Goal: Task Accomplishment & Management: Manage account settings

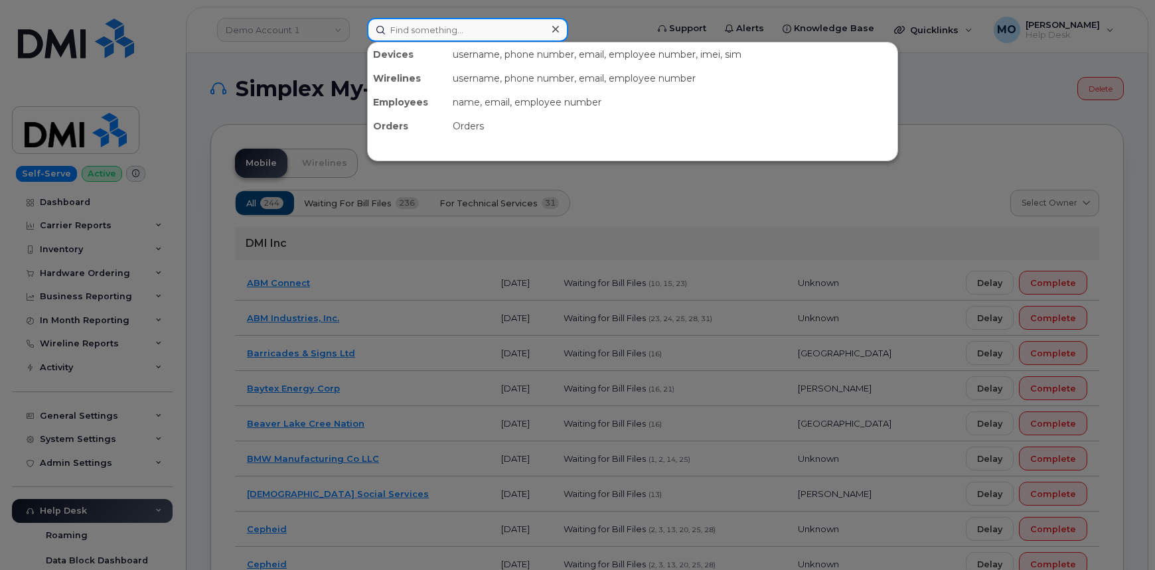
click at [507, 29] on input at bounding box center [467, 30] width 201 height 24
paste input "300911"
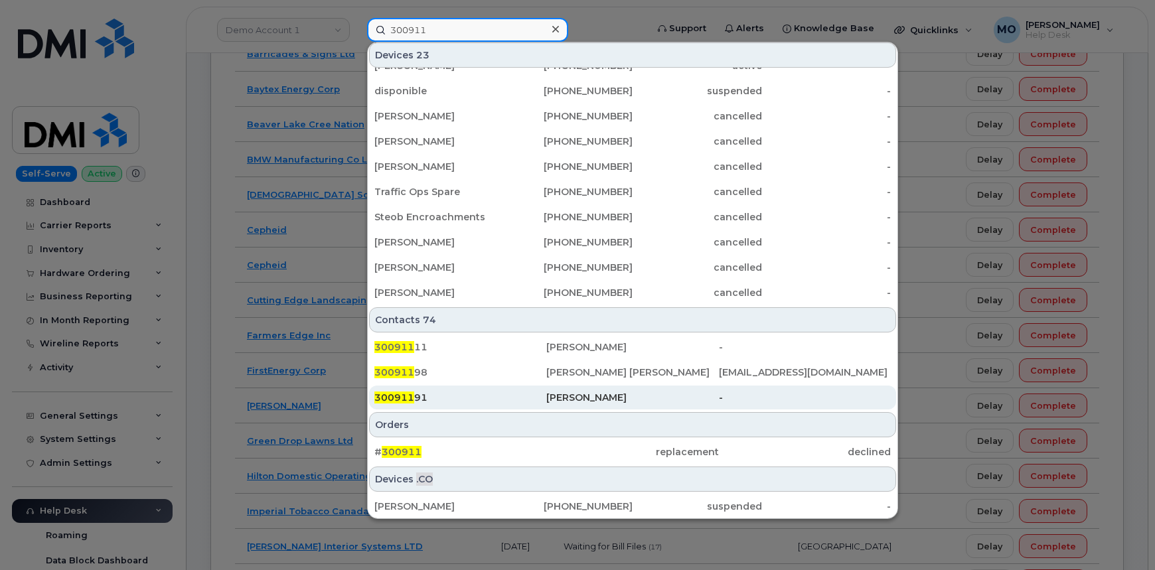
scroll to position [362, 0]
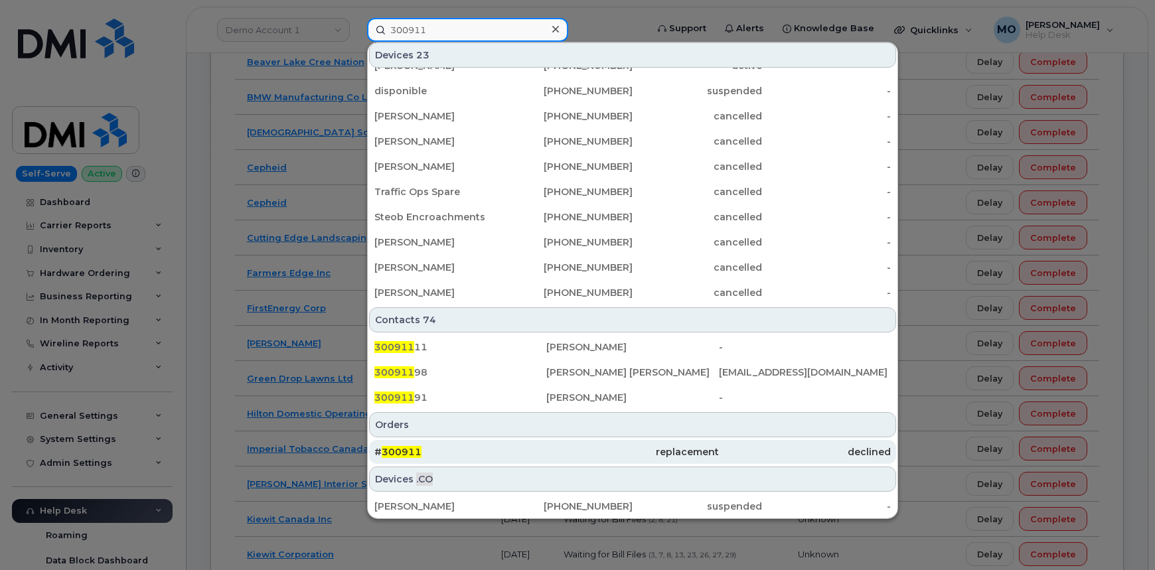
type input "300911"
click at [567, 455] on div "replacement" at bounding box center [632, 451] width 172 height 13
click at [567, 453] on div "replacement" at bounding box center [632, 451] width 172 height 13
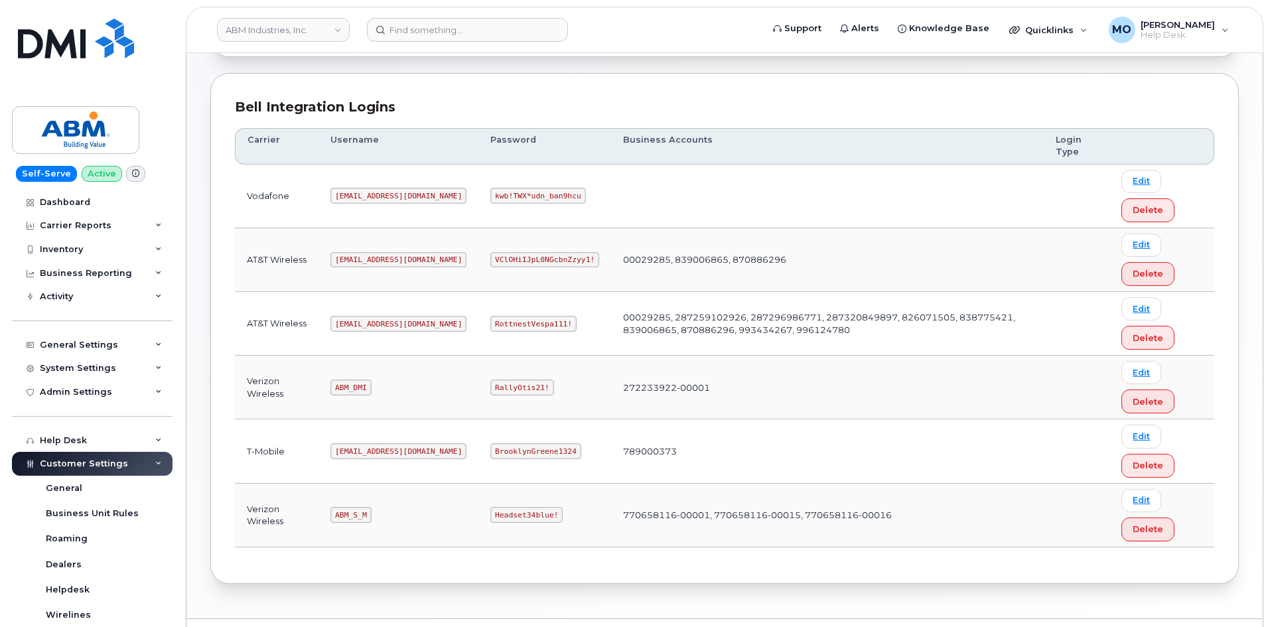
scroll to position [185, 0]
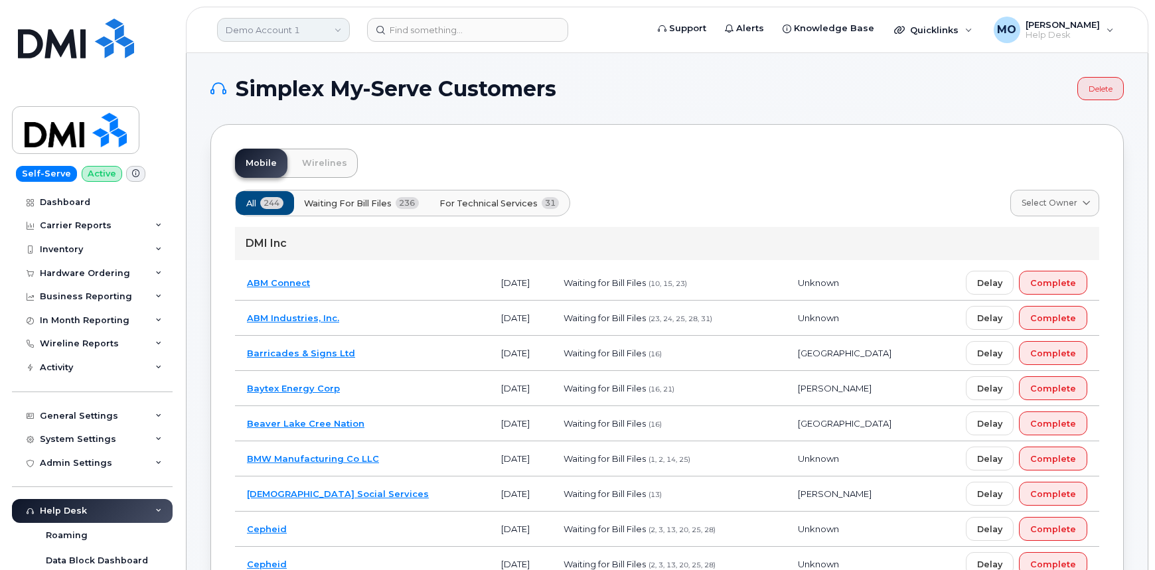
click at [331, 31] on link "Demo Account 1" at bounding box center [283, 30] width 133 height 24
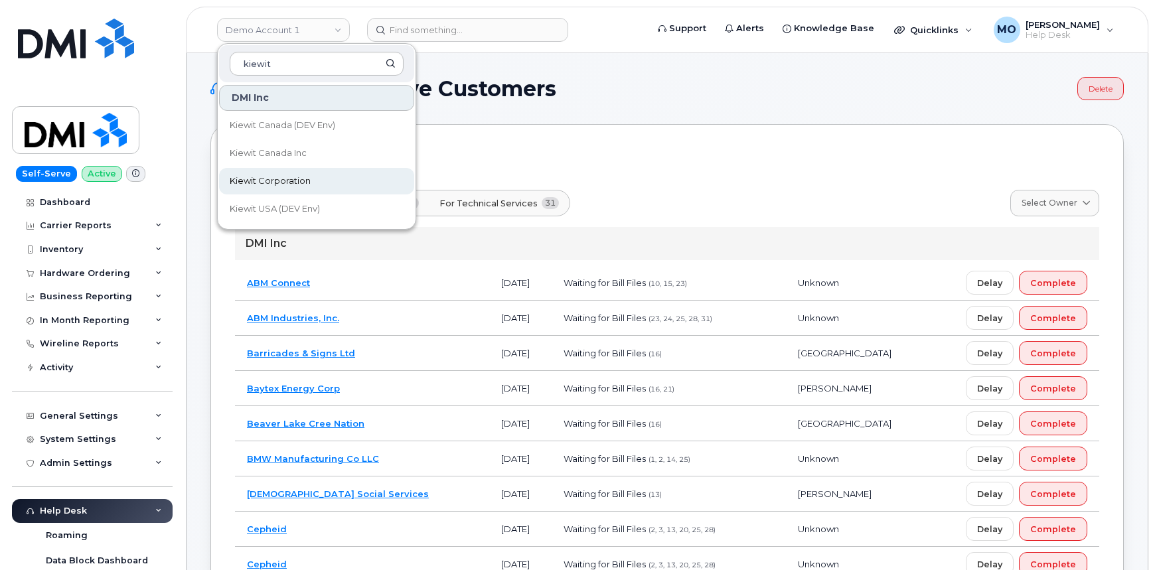
type input "kiewit"
click at [345, 184] on link "Kiewit Corporation" at bounding box center [316, 181] width 195 height 27
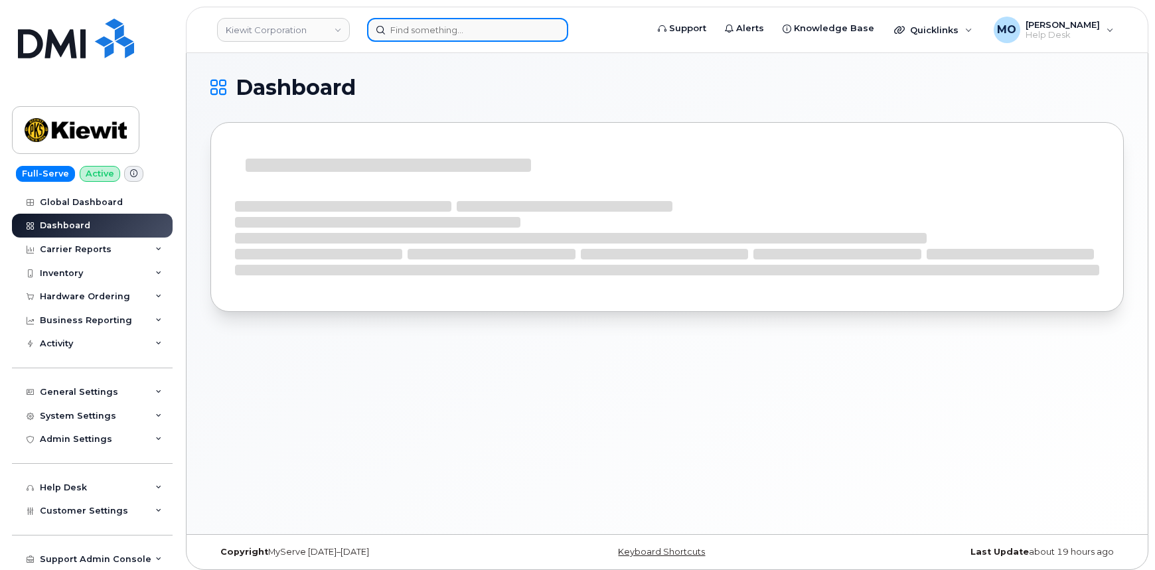
click at [417, 28] on input at bounding box center [467, 30] width 201 height 24
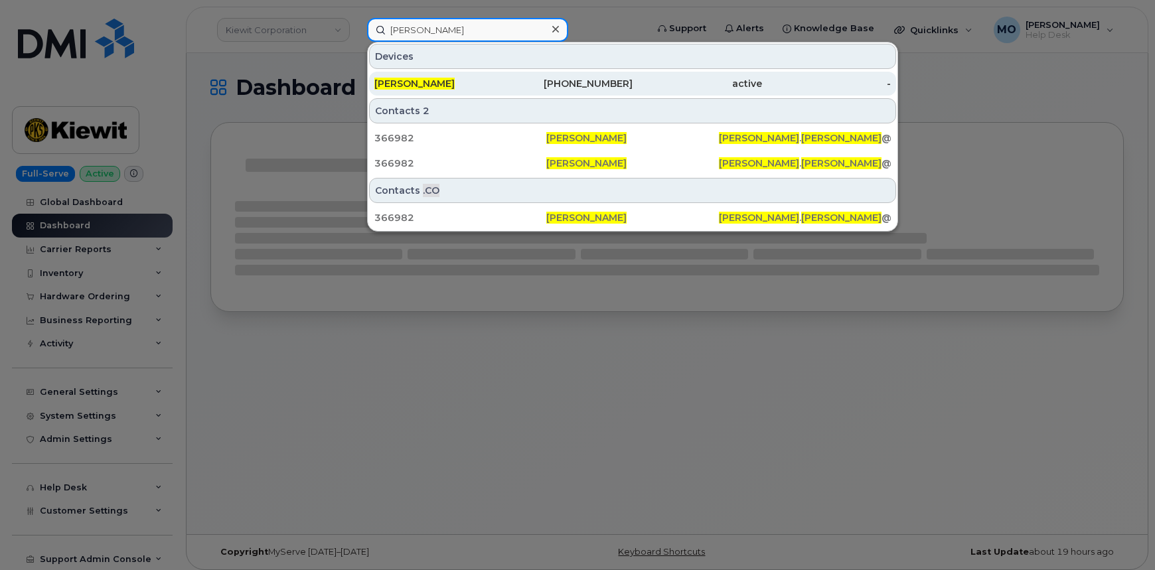
type input "Brandon Brigadoi"
click at [597, 87] on div "419-307-3461" at bounding box center [568, 83] width 129 height 13
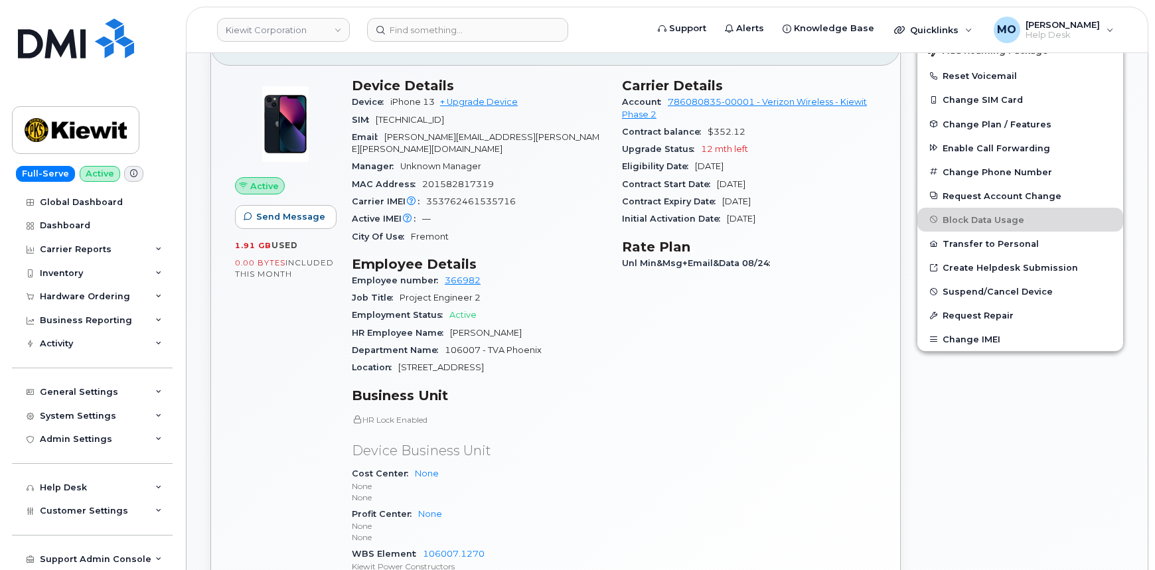
scroll to position [241, 0]
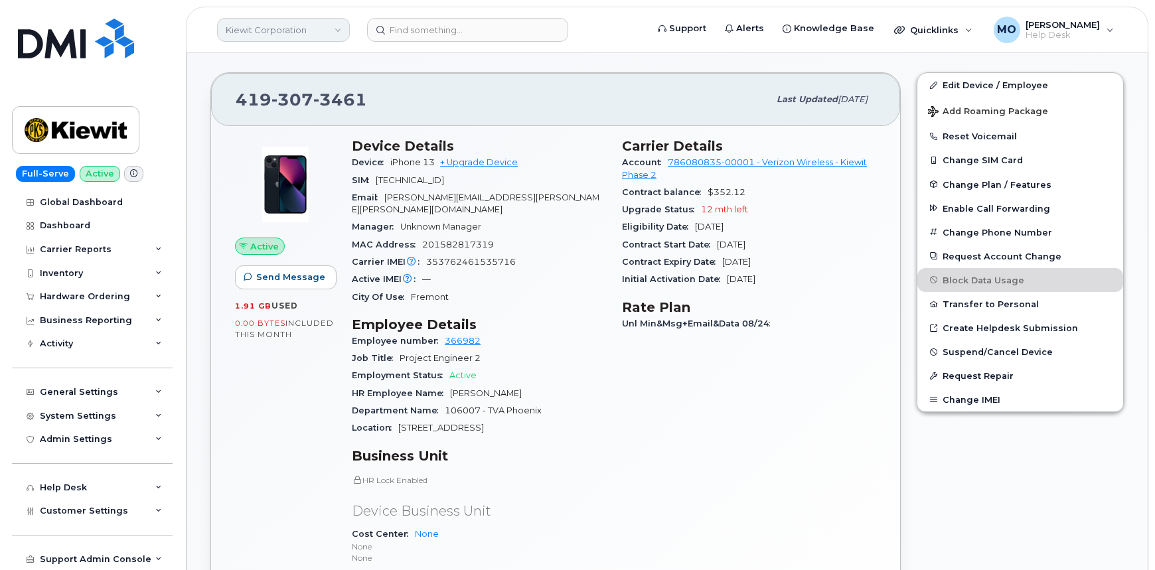
click at [315, 40] on link "Kiewit Corporation" at bounding box center [283, 30] width 133 height 24
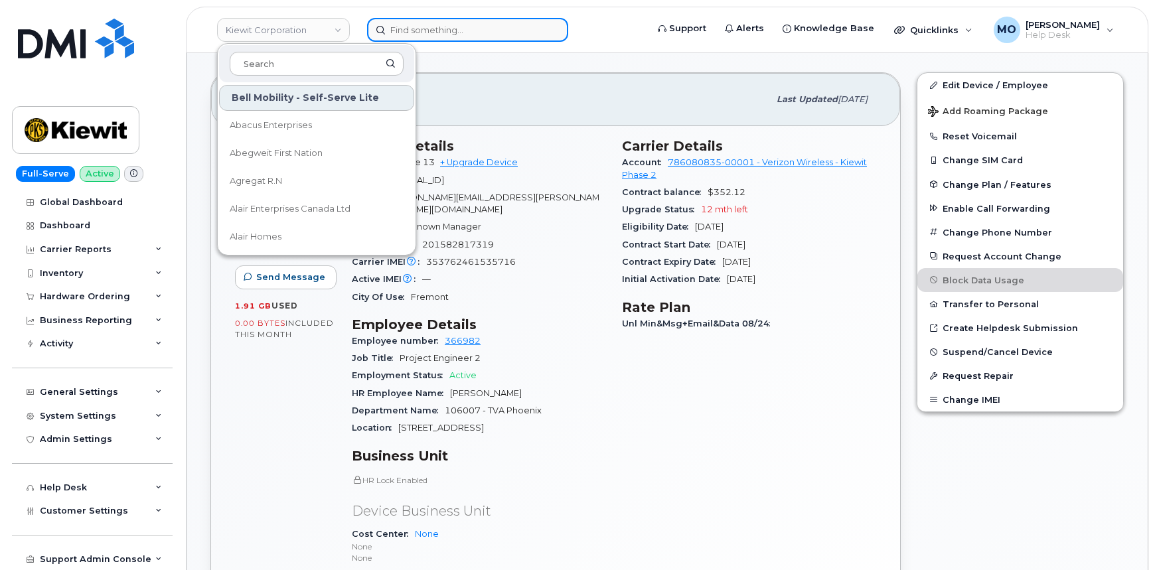
click at [423, 33] on input at bounding box center [467, 30] width 201 height 24
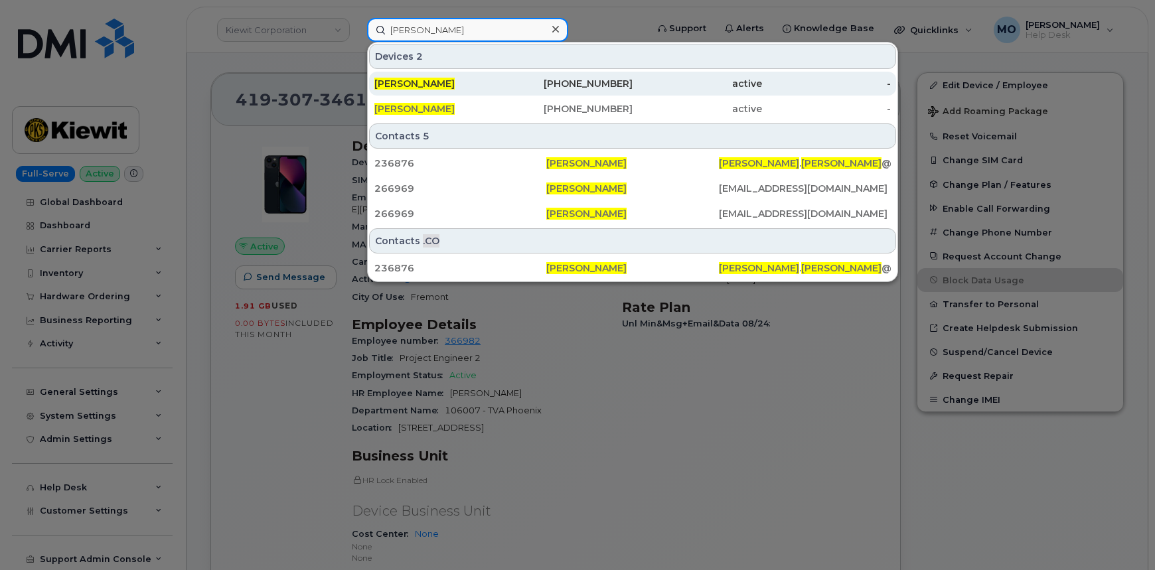
type input "[PERSON_NAME]"
click at [492, 85] on div "[PERSON_NAME]" at bounding box center [438, 83] width 129 height 13
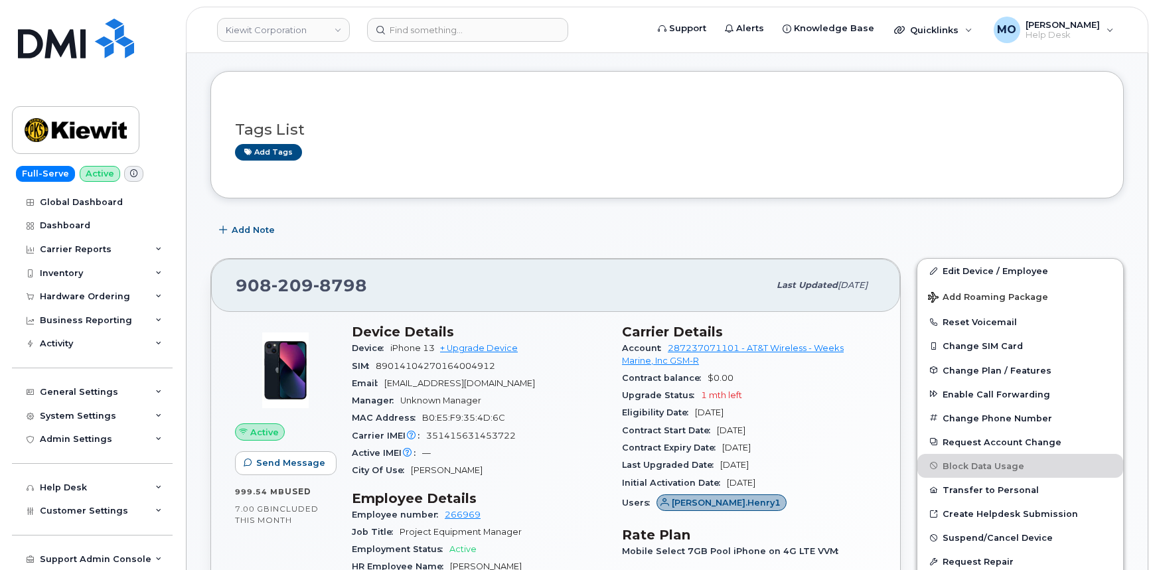
scroll to position [180, 0]
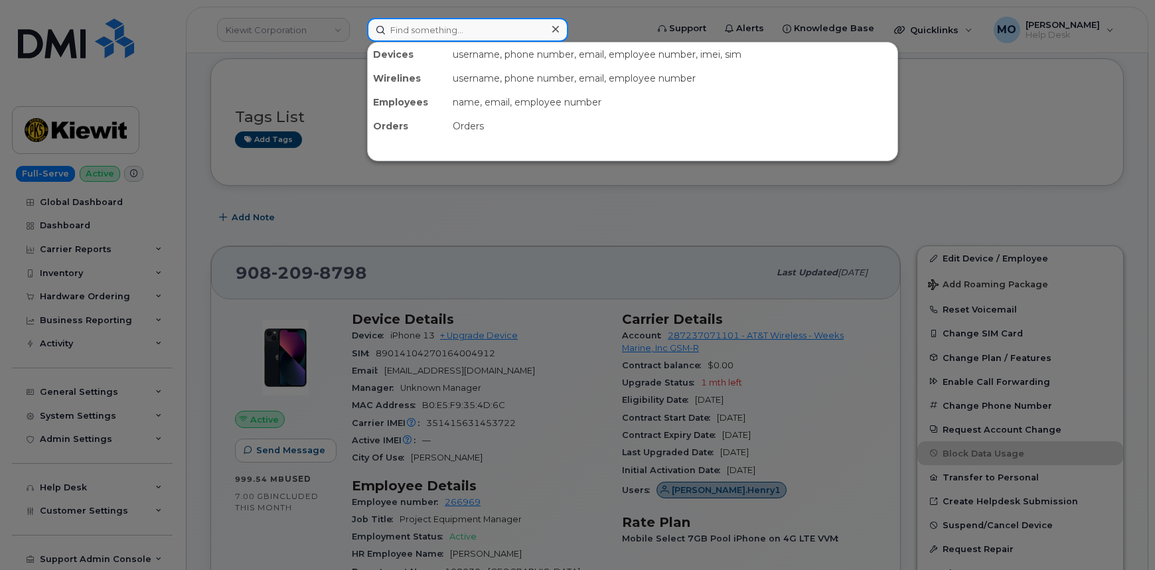
click at [449, 30] on input at bounding box center [467, 30] width 201 height 24
paste input "296979"
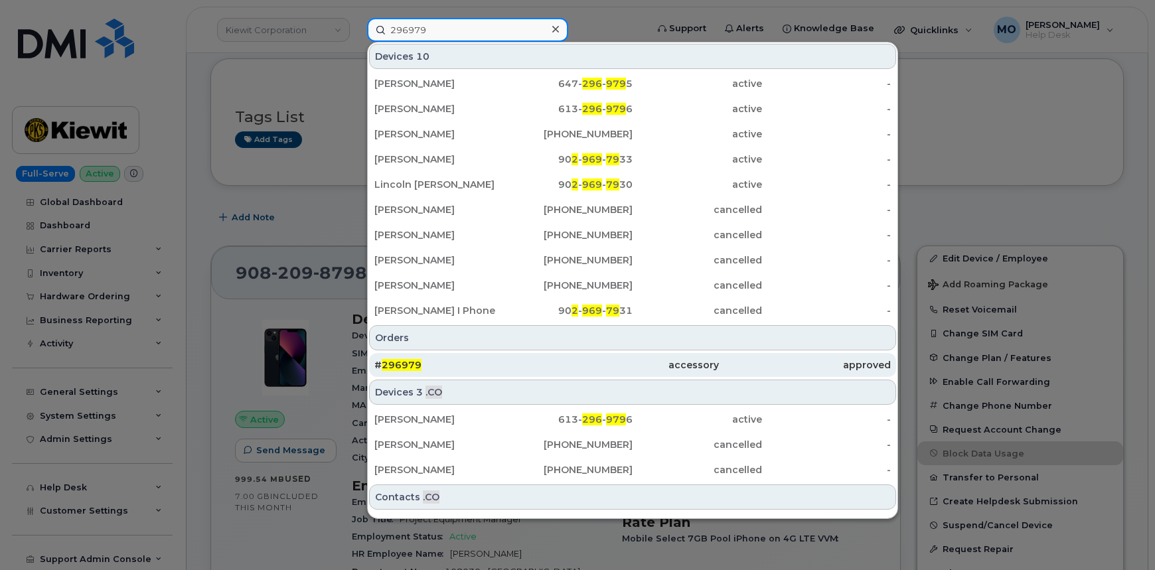
type input "296979"
click at [587, 371] on div "accessory" at bounding box center [632, 365] width 172 height 24
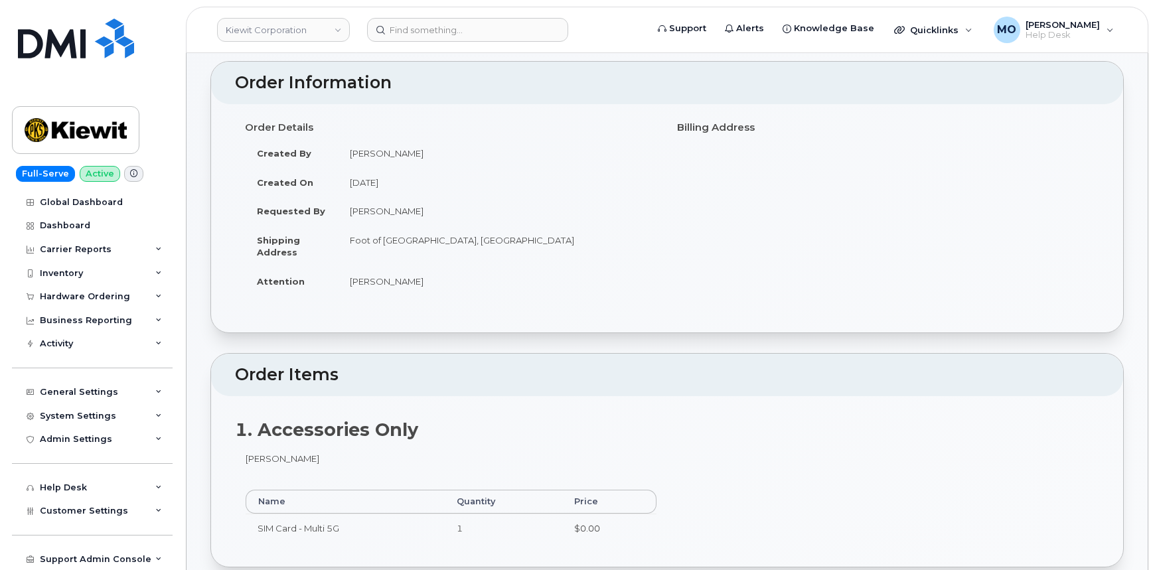
scroll to position [60, 0]
click at [465, 31] on input at bounding box center [467, 30] width 201 height 24
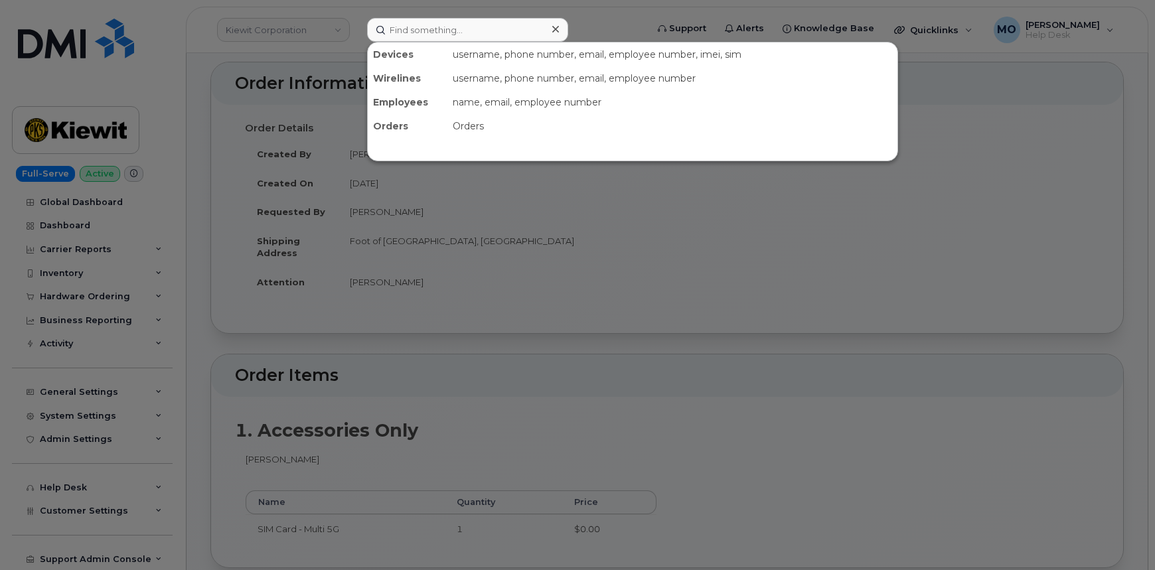
click at [470, 221] on div at bounding box center [577, 285] width 1155 height 570
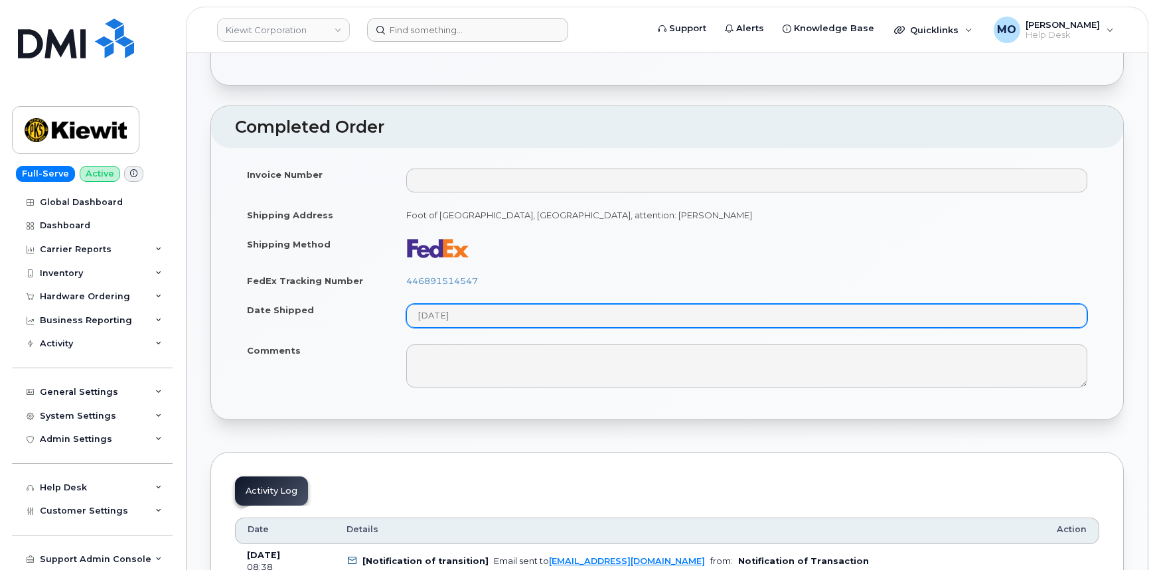
scroll to position [543, 0]
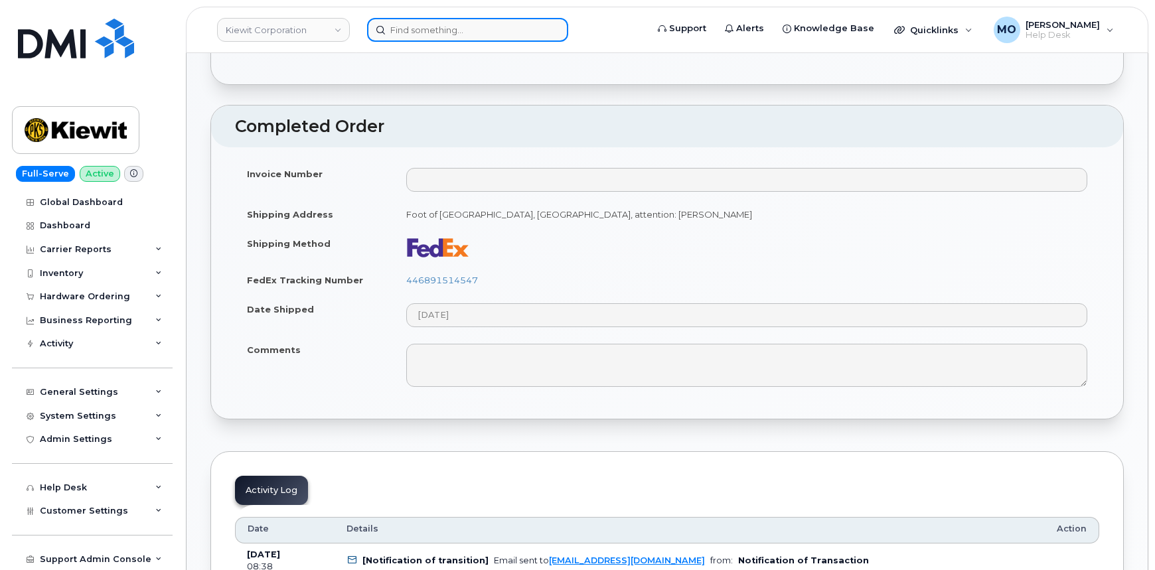
click at [429, 35] on input at bounding box center [467, 30] width 201 height 24
click at [491, 28] on input "rq" at bounding box center [467, 30] width 201 height 24
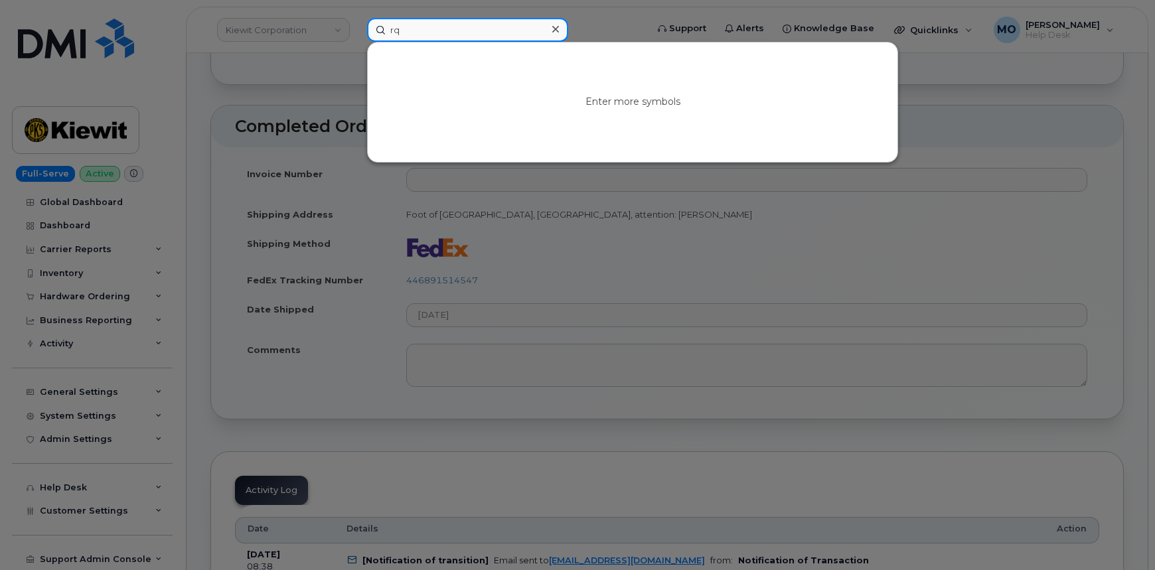
click at [458, 29] on input "rq" at bounding box center [467, 30] width 201 height 24
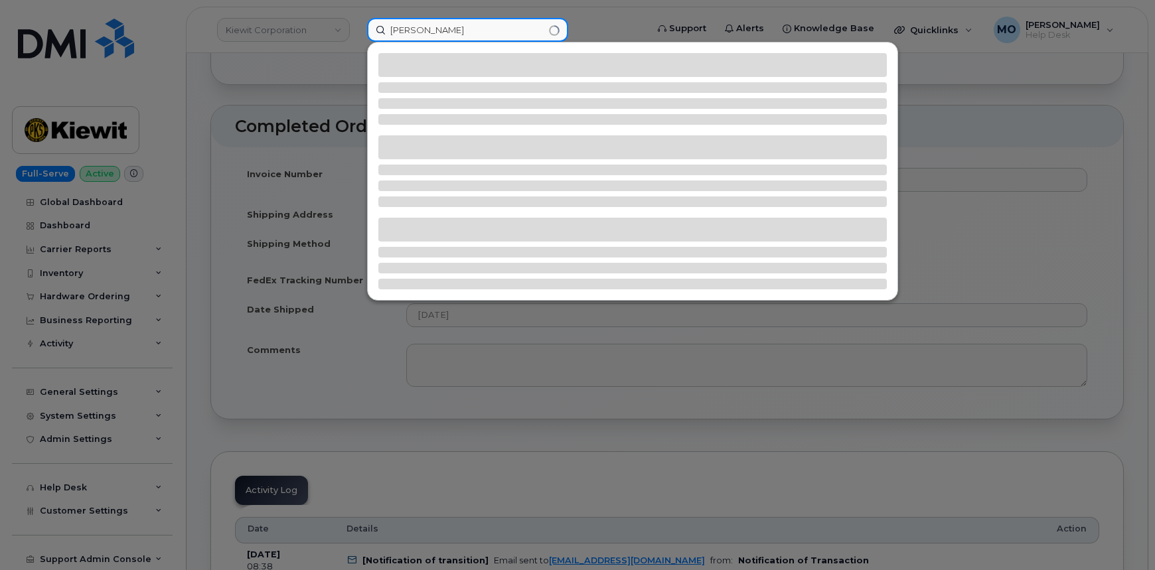
type input "[PERSON_NAME]"
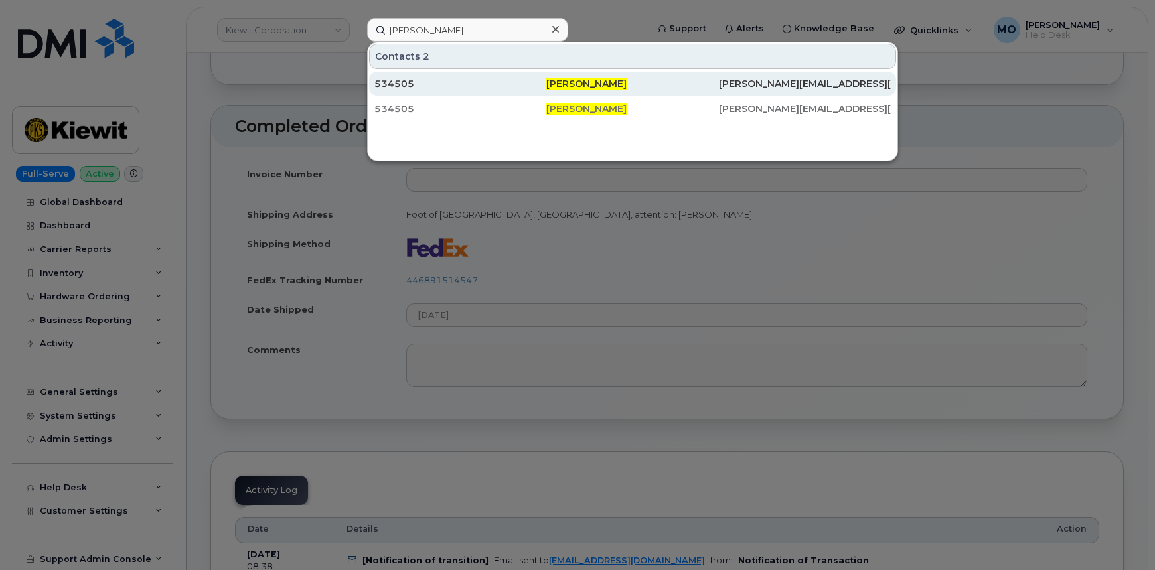
click at [577, 78] on span "[PERSON_NAME]" at bounding box center [586, 84] width 80 height 12
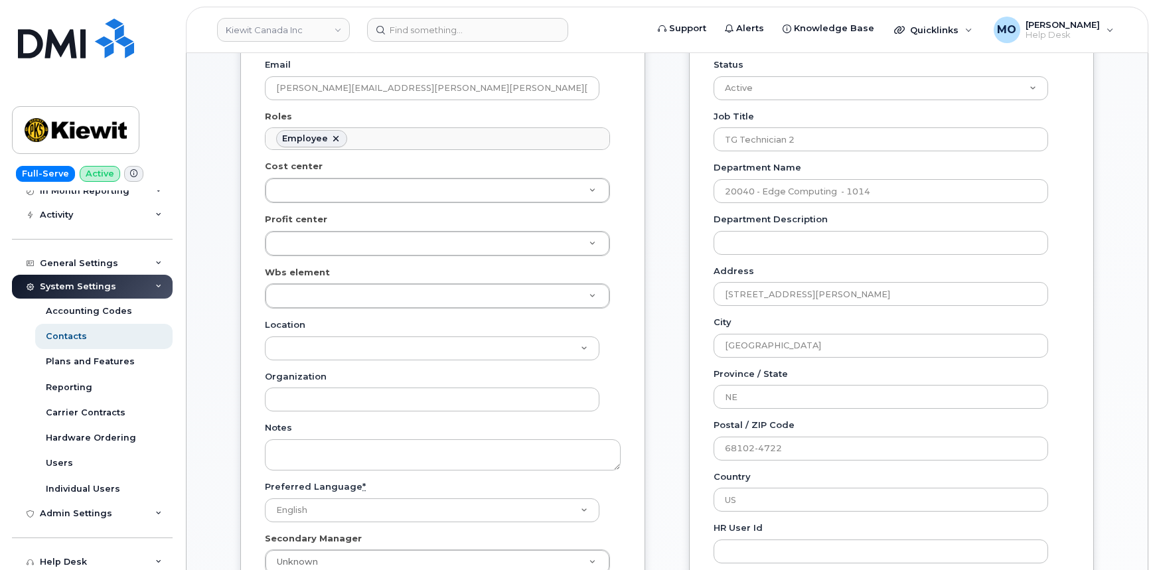
scroll to position [46, 0]
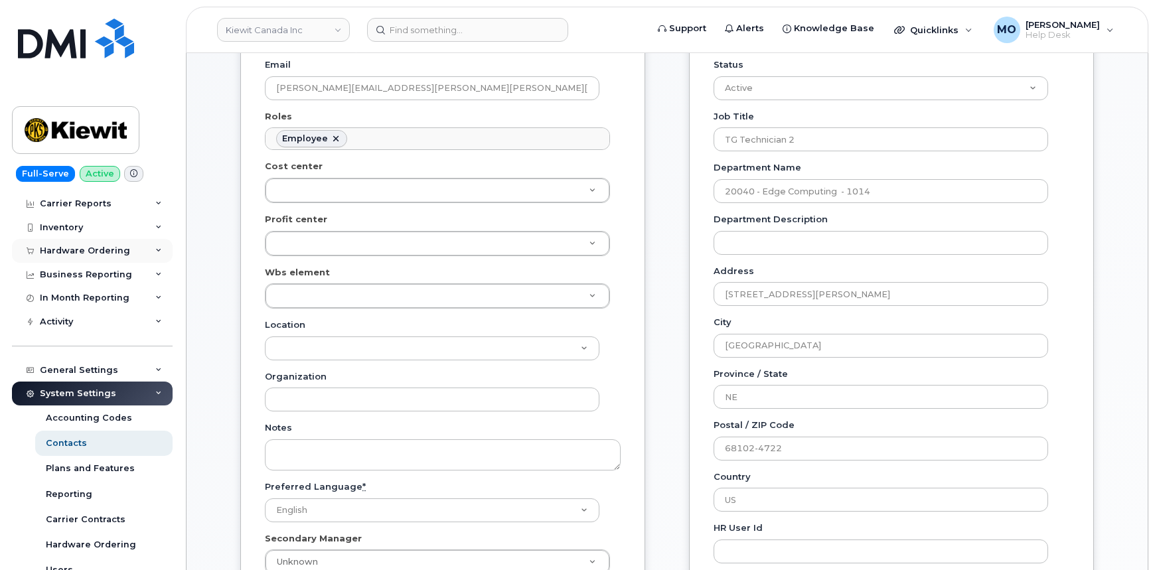
click at [145, 253] on div "Hardware Ordering" at bounding box center [92, 251] width 161 height 24
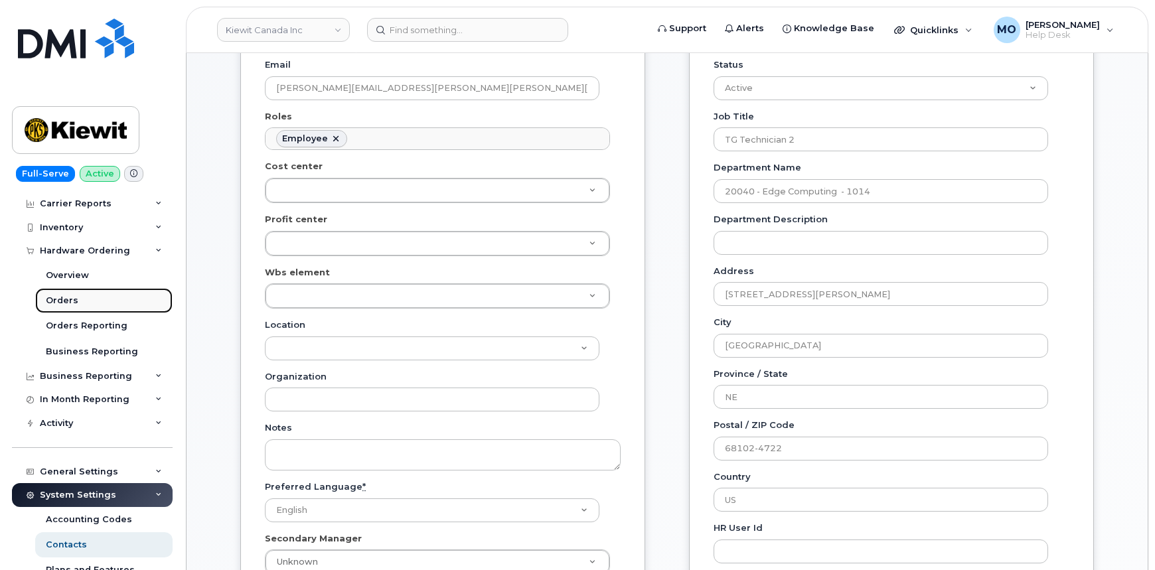
click at [140, 301] on link "Orders" at bounding box center [103, 300] width 137 height 25
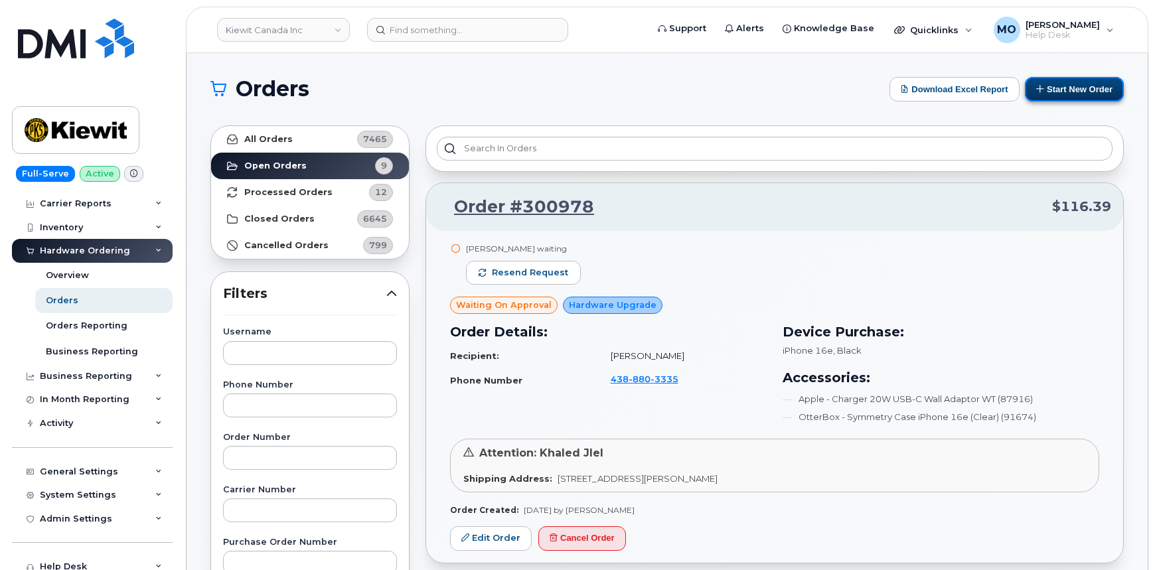
click at [1088, 93] on button "Start New Order" at bounding box center [1074, 89] width 99 height 25
click at [1076, 88] on button "Start New Order" at bounding box center [1074, 89] width 99 height 25
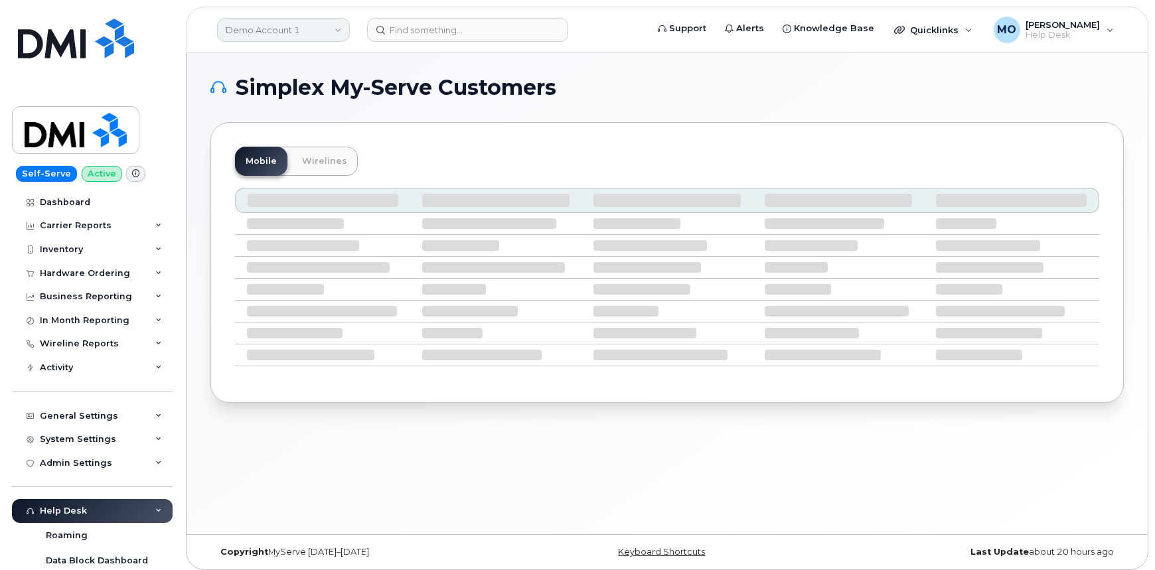
click at [340, 31] on link "Demo Account 1" at bounding box center [283, 30] width 133 height 24
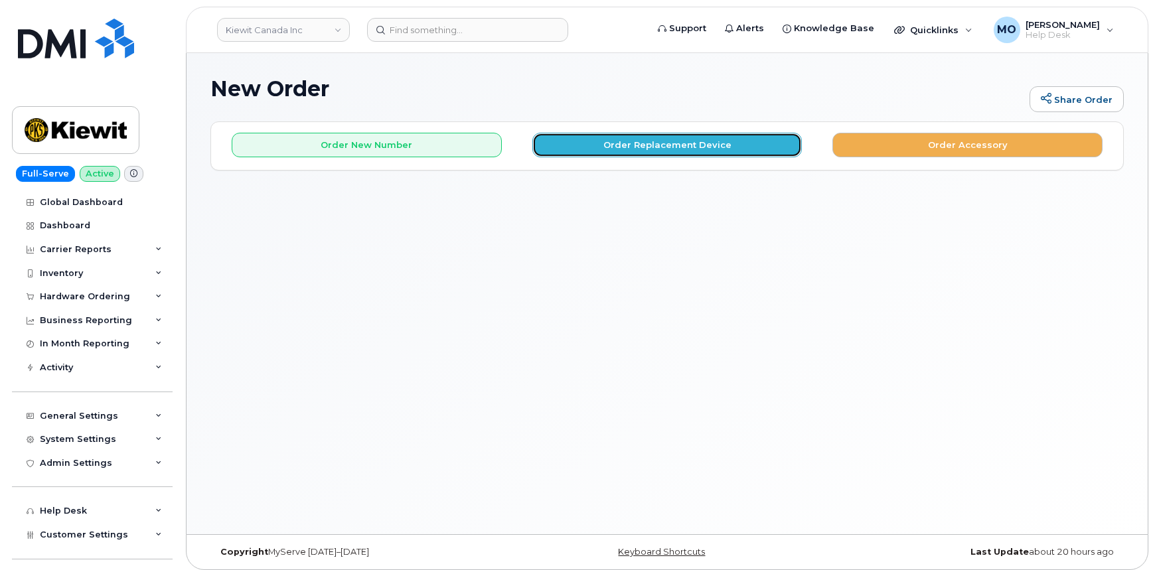
click at [636, 147] on button "Order Replacement Device" at bounding box center [667, 145] width 270 height 25
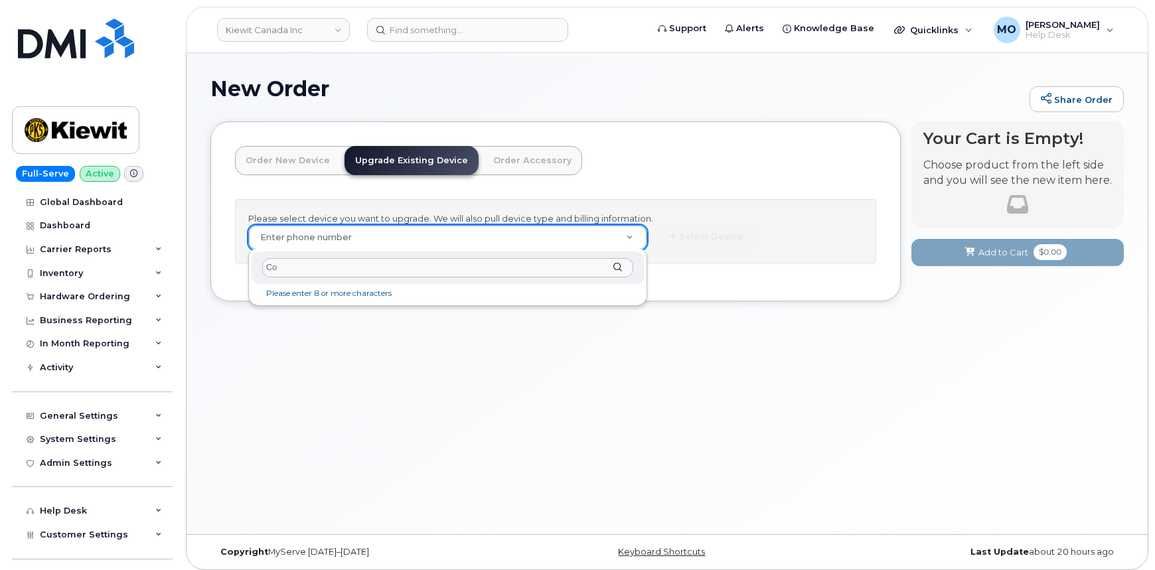
type input "C"
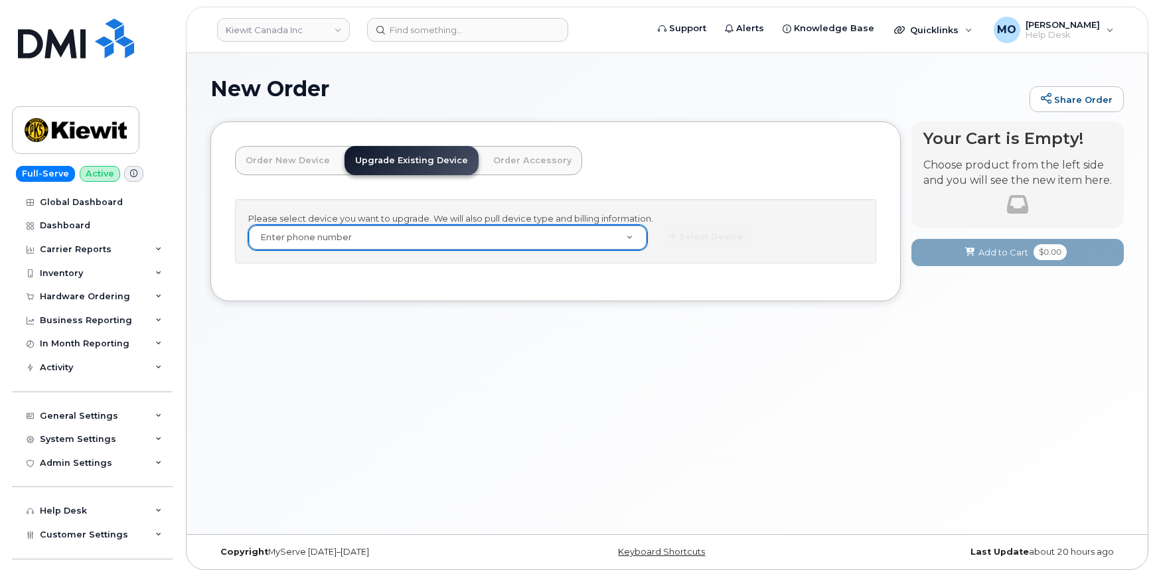
paste input "8177512392"
type input "8177512392"
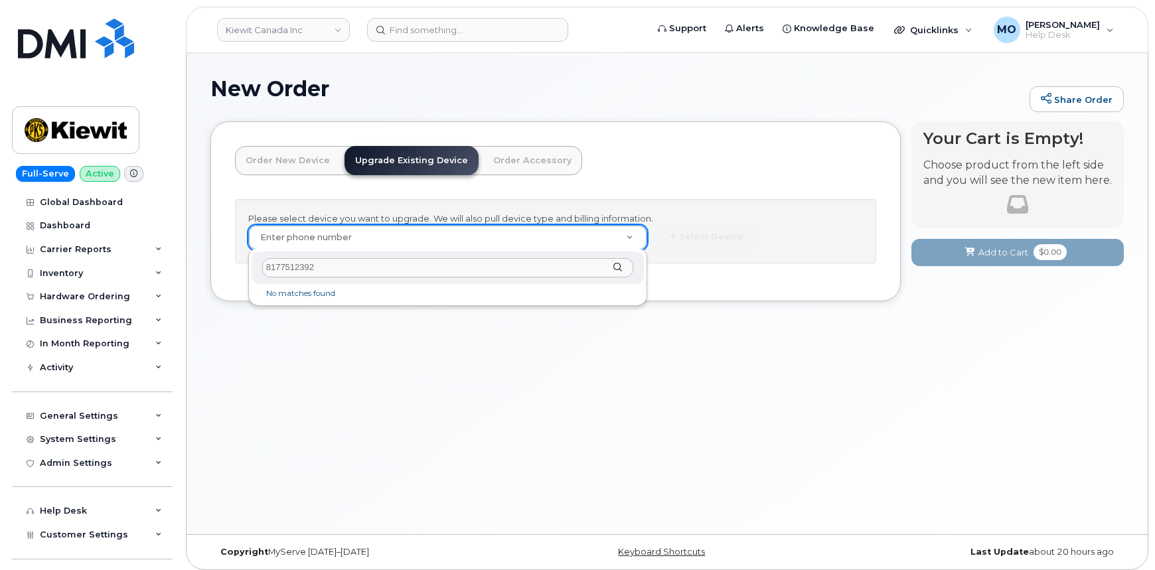
click at [338, 265] on input "8177512392" at bounding box center [448, 267] width 372 height 19
click at [337, 265] on input "8177512392" at bounding box center [448, 267] width 372 height 19
click at [380, 268] on input "8177512392" at bounding box center [448, 267] width 372 height 19
click at [378, 269] on input "8177512392" at bounding box center [448, 267] width 372 height 19
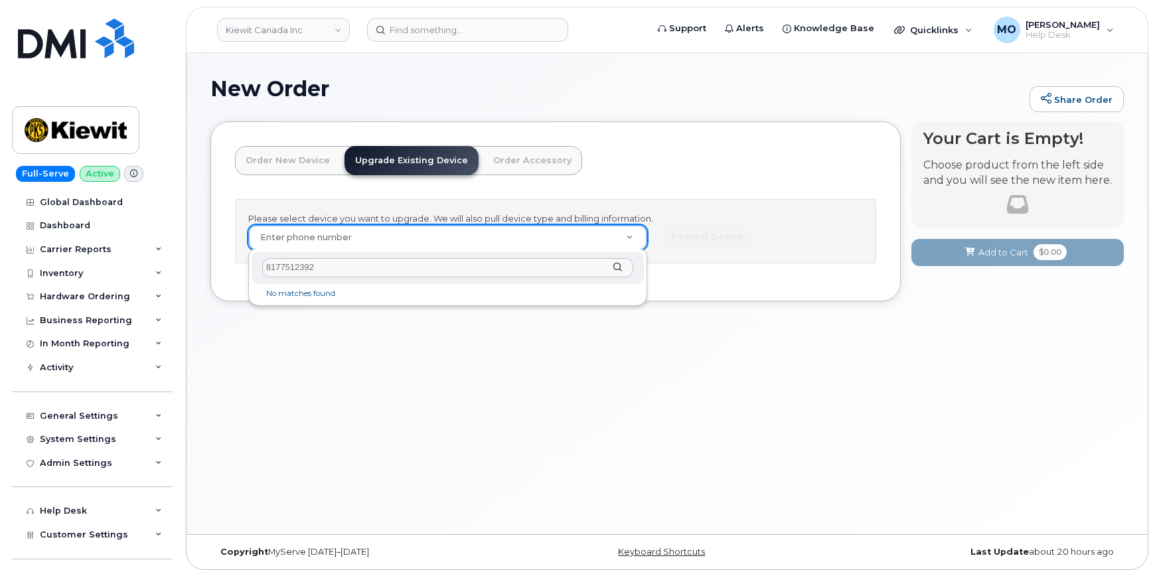
click at [377, 269] on input "8177512392" at bounding box center [448, 267] width 372 height 19
paste input "212675"
type input "8177212675"
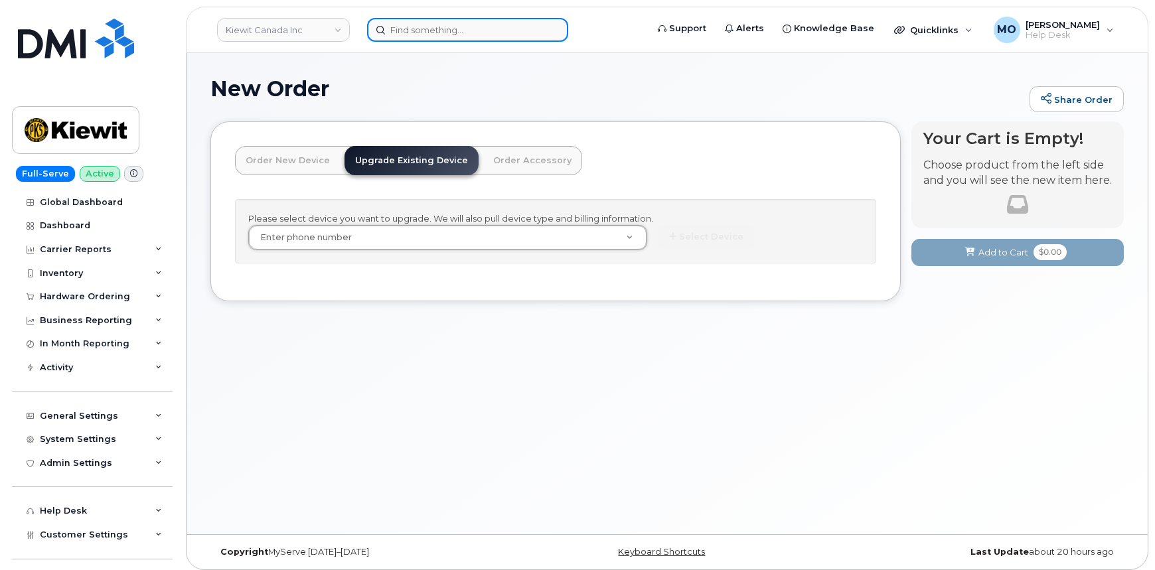
click at [437, 31] on input at bounding box center [467, 30] width 201 height 24
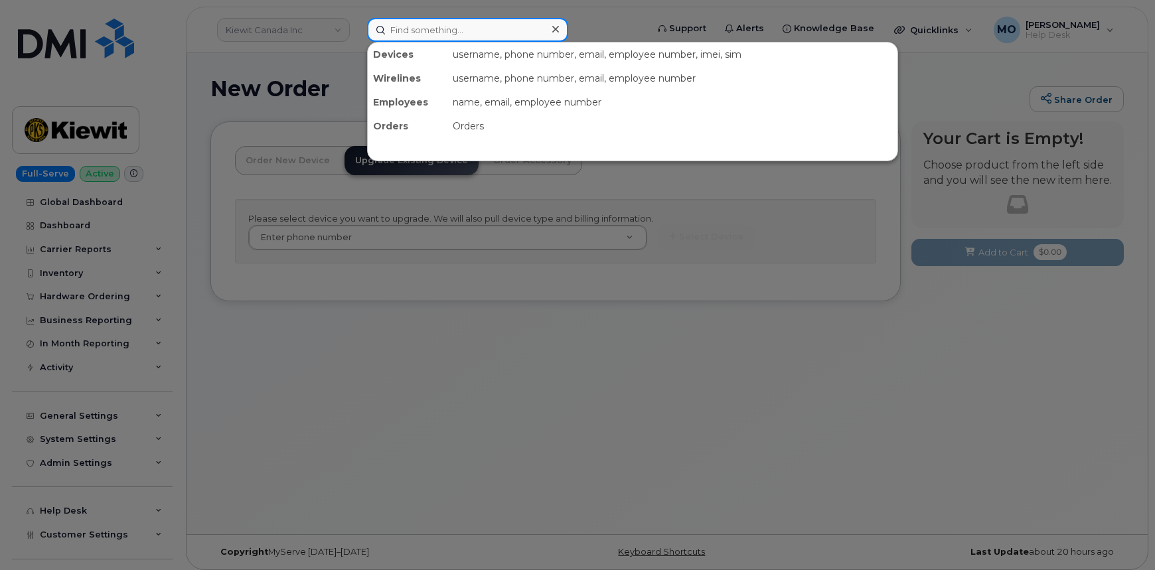
paste input "8177212675"
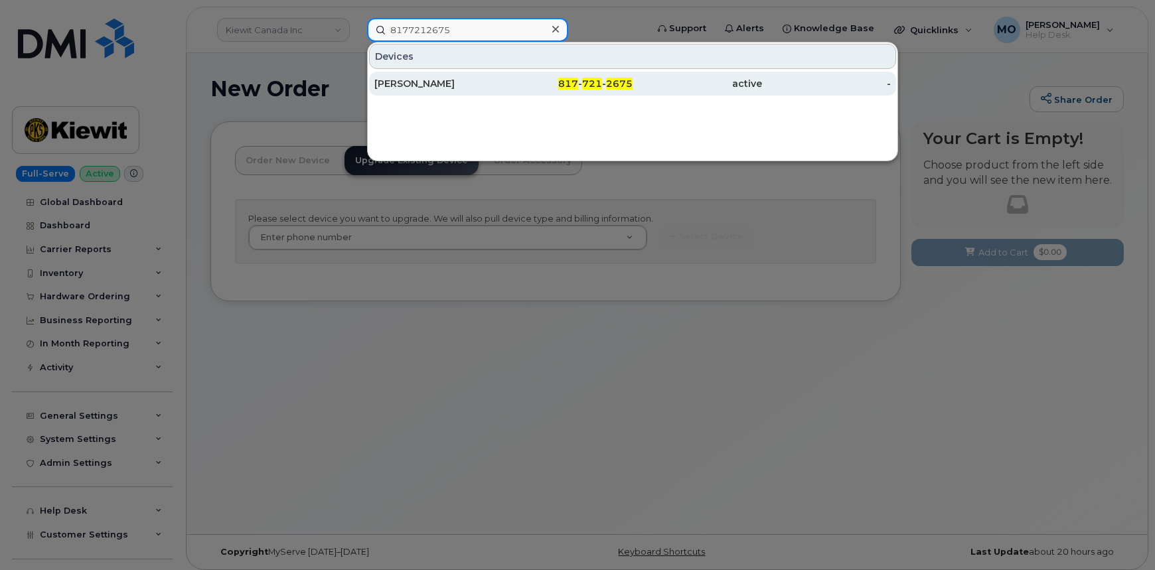
type input "8177212675"
click at [626, 93] on div "817 - 721 - 2675" at bounding box center [568, 84] width 129 height 24
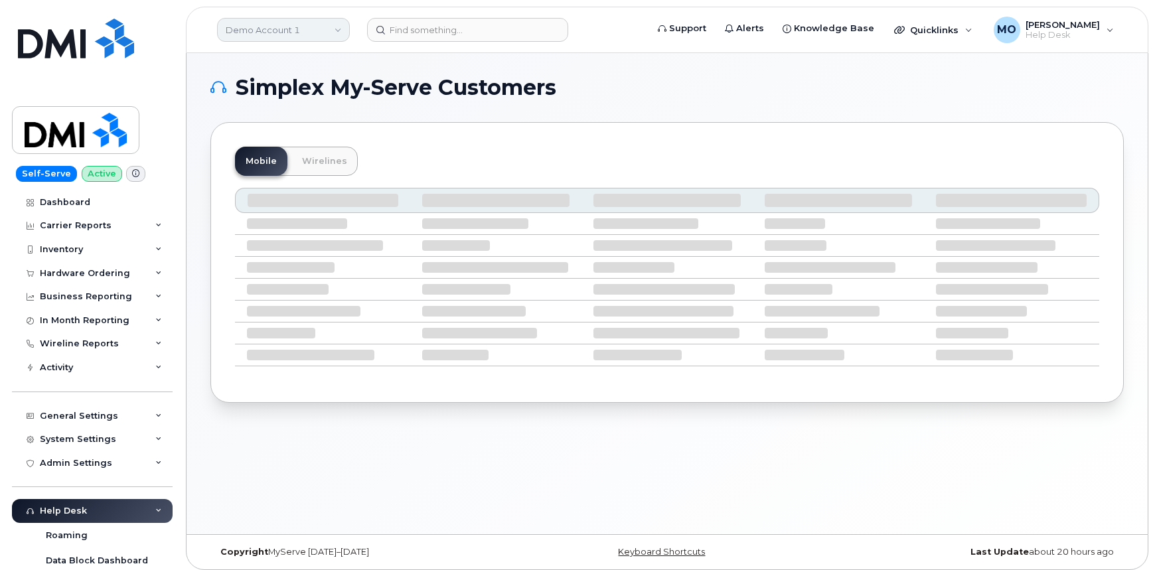
click at [280, 29] on link "Demo Account 1" at bounding box center [283, 30] width 133 height 24
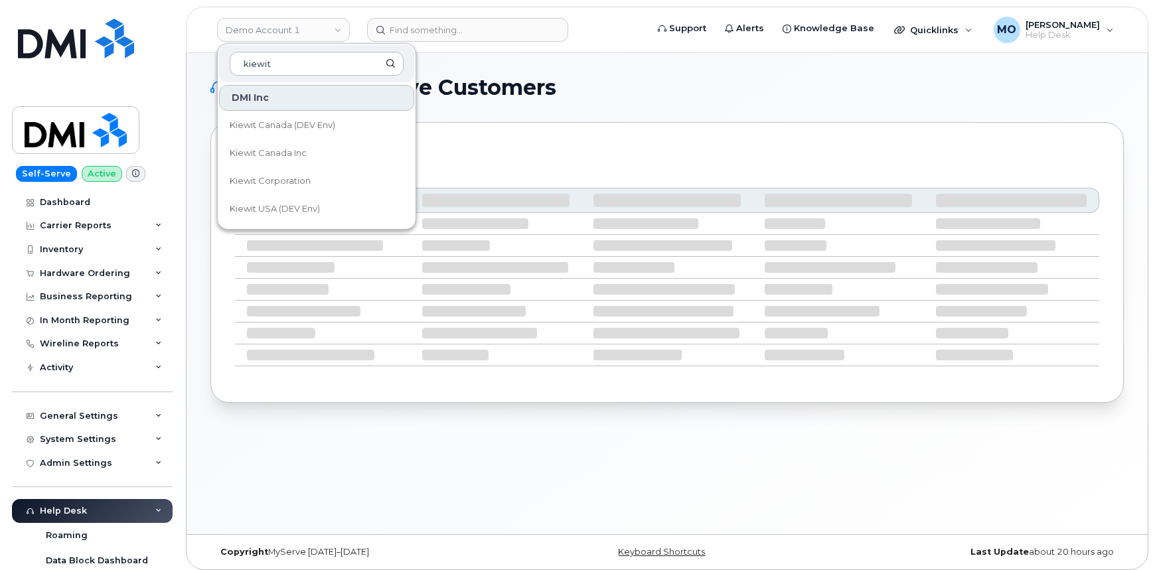
type input "kiewit"
click at [338, 188] on link "Kiewit Corporation" at bounding box center [316, 181] width 195 height 27
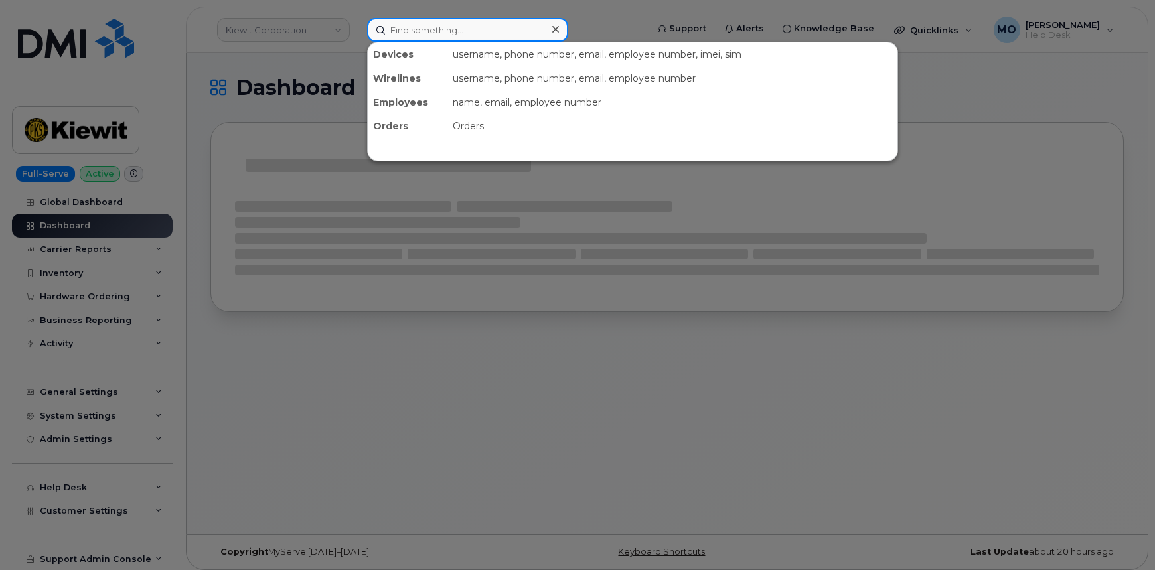
click at [447, 29] on input at bounding box center [467, 30] width 201 height 24
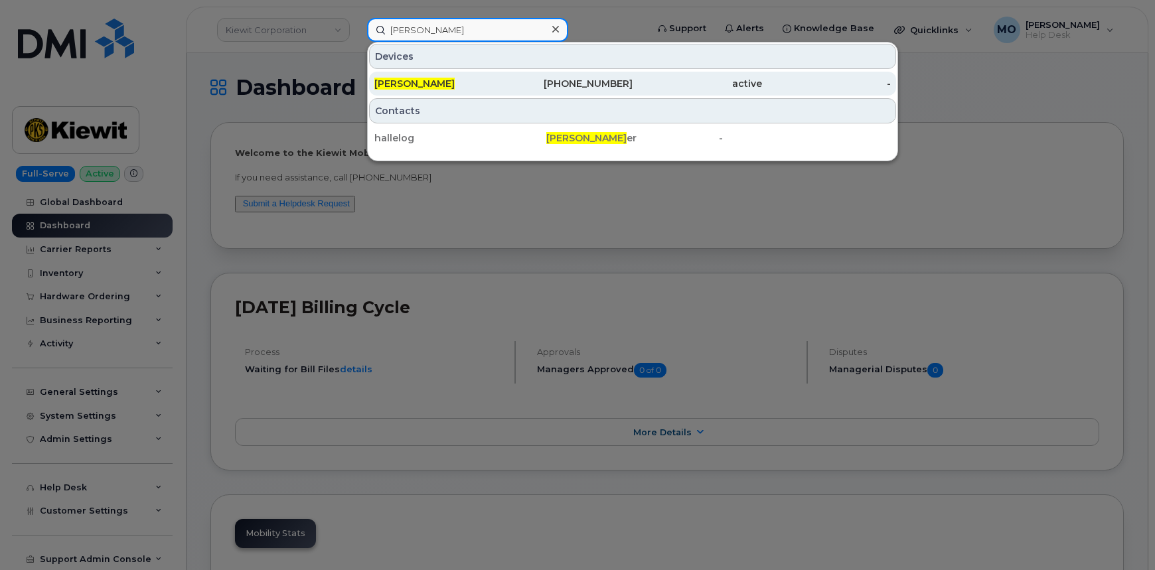
type input "[PERSON_NAME]"
click at [418, 84] on span "[PERSON_NAME]" at bounding box center [414, 84] width 80 height 12
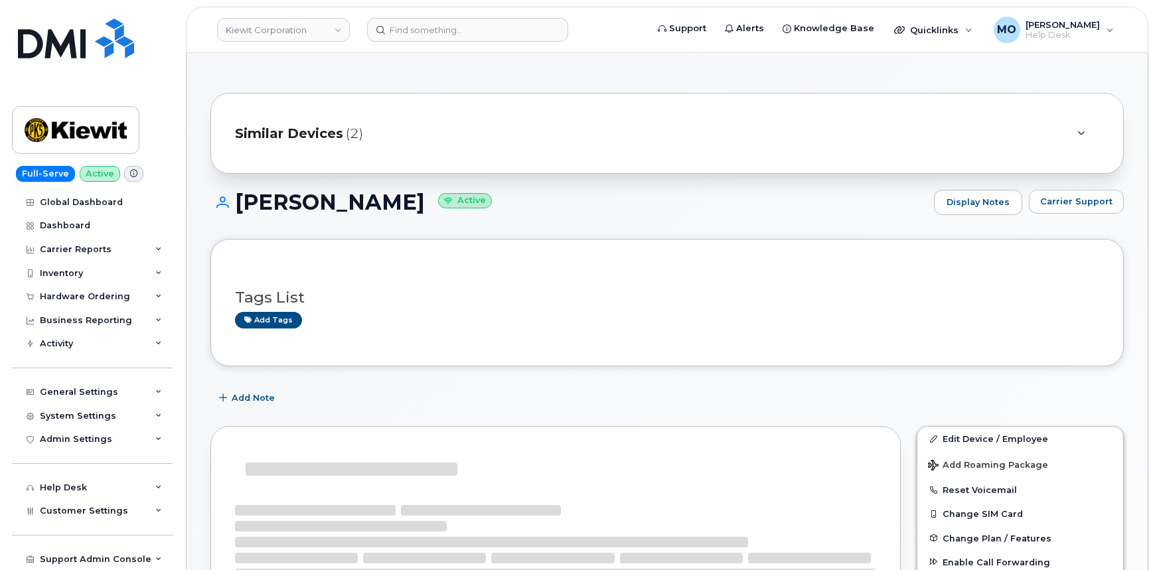
click at [1066, 131] on div at bounding box center [1080, 133] width 37 height 32
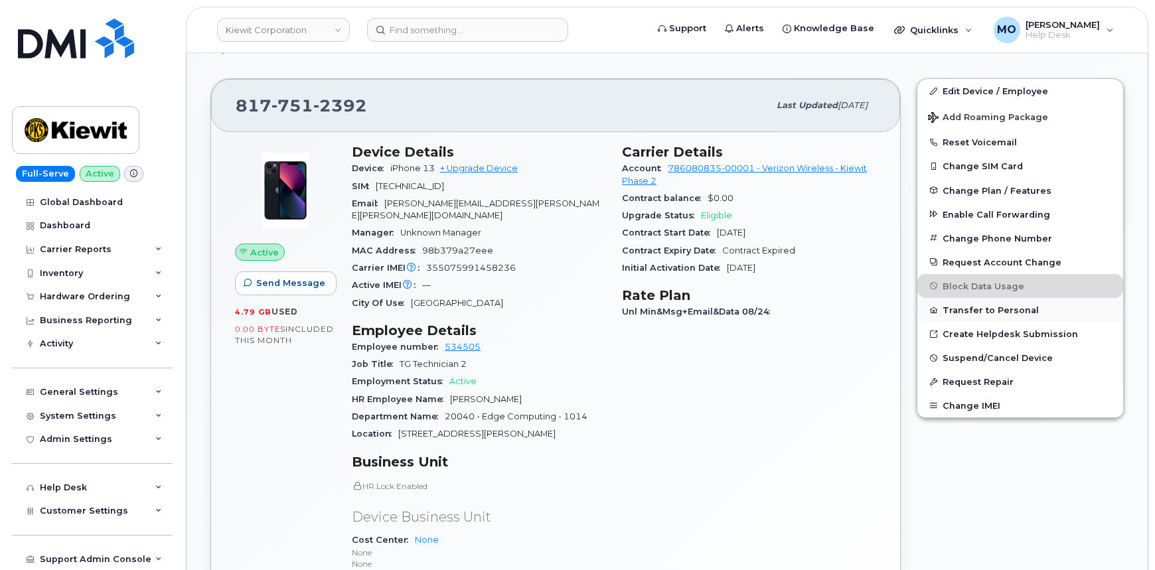
scroll to position [422, 0]
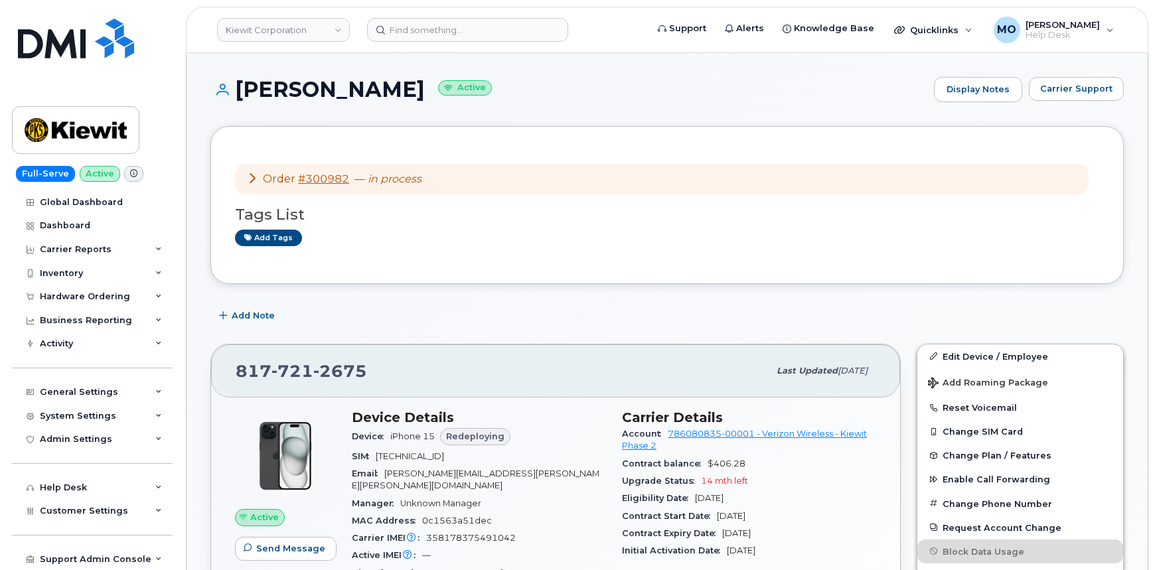
click at [249, 173] on icon at bounding box center [252, 178] width 11 height 11
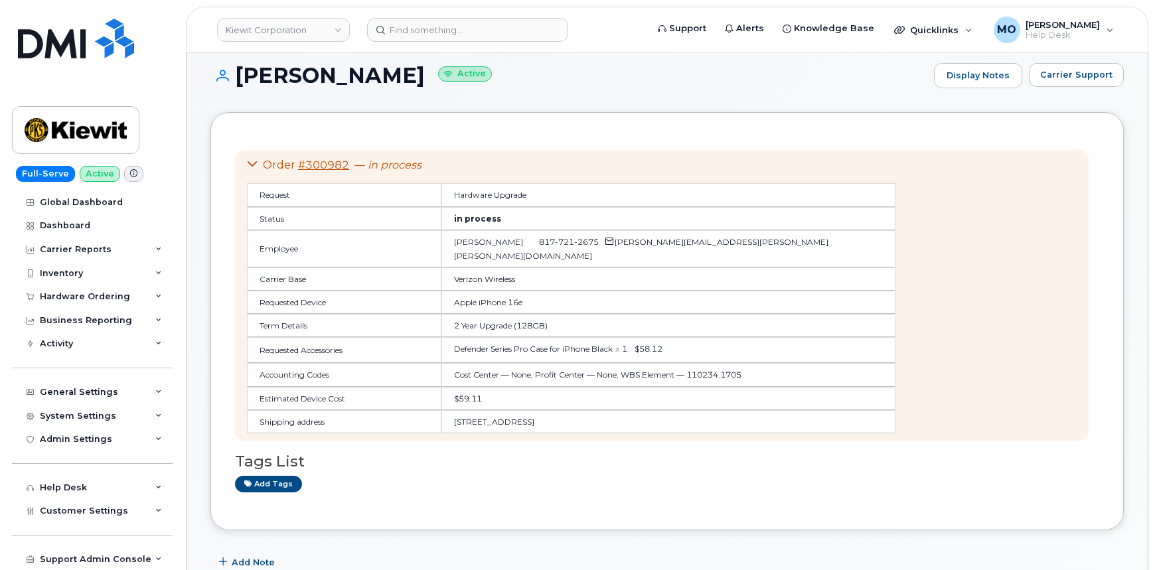
scroll to position [60, 0]
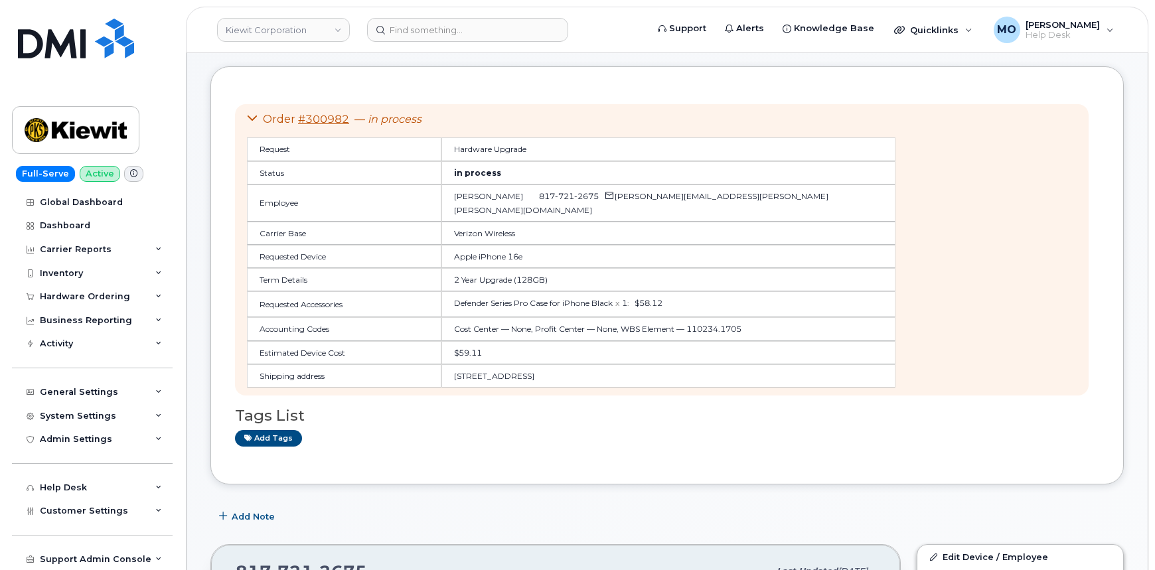
click at [764, 309] on div "Order #300982 — in process Request Hardware Upgrade Status in process Employee …" at bounding box center [661, 249] width 853 height 291
click at [737, 209] on div "Order #300982 — in process Request Hardware Upgrade Status in process Employee …" at bounding box center [661, 249] width 853 height 291
click at [738, 210] on div "Order #300982 — in process Request Hardware Upgrade Status in process Employee …" at bounding box center [661, 249] width 853 height 291
click at [741, 210] on div "Order #300982 — in process Request Hardware Upgrade Status in process Employee …" at bounding box center [661, 249] width 853 height 291
click at [603, 31] on form at bounding box center [502, 30] width 271 height 24
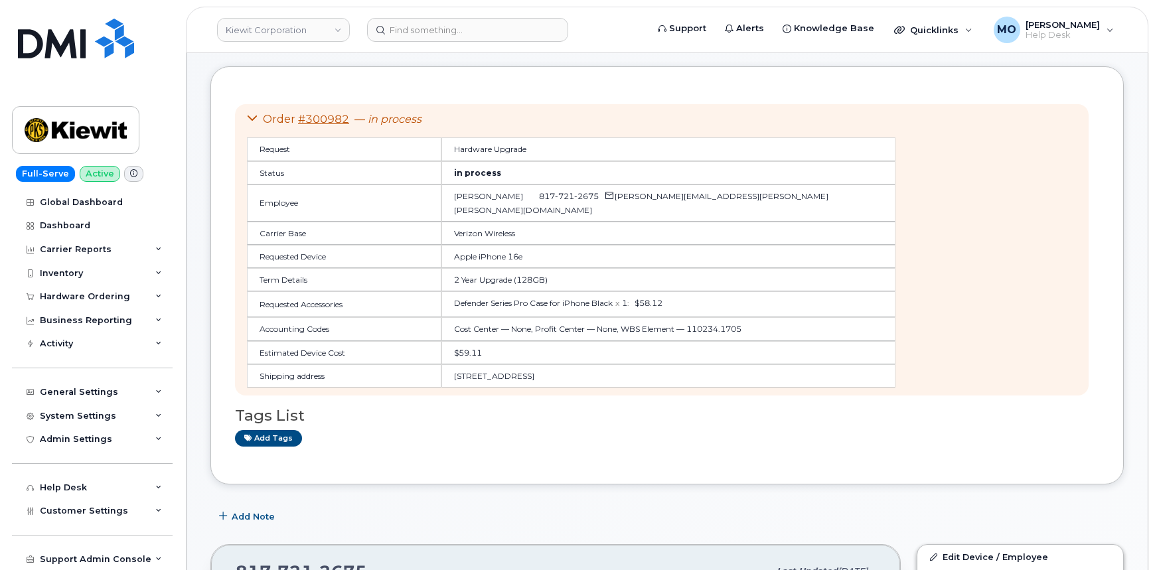
click at [938, 281] on div "Order #300982 — in process Request Hardware Upgrade Status in process Employee …" at bounding box center [661, 249] width 853 height 291
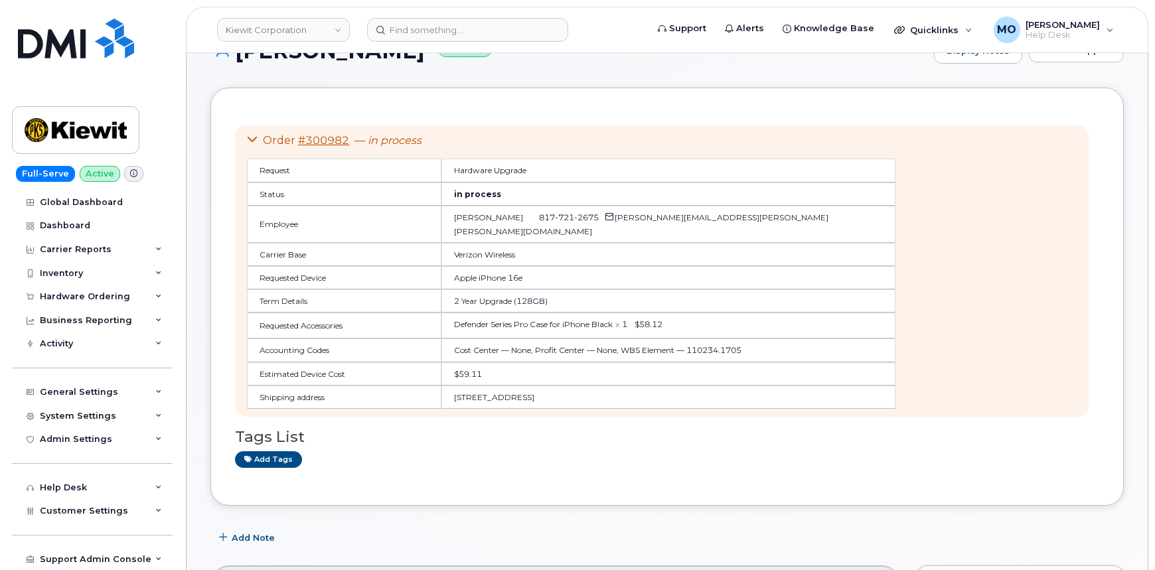
scroll to position [180, 0]
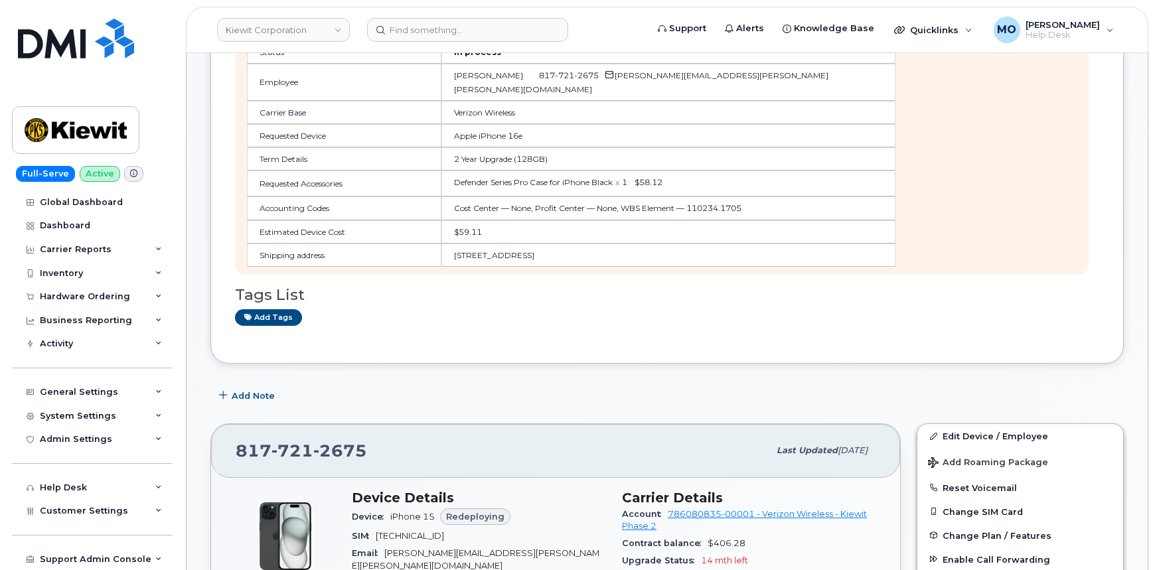
click at [1064, 192] on div "Order #300982 — in process Request Hardware Upgrade Status in process Employee …" at bounding box center [661, 128] width 853 height 291
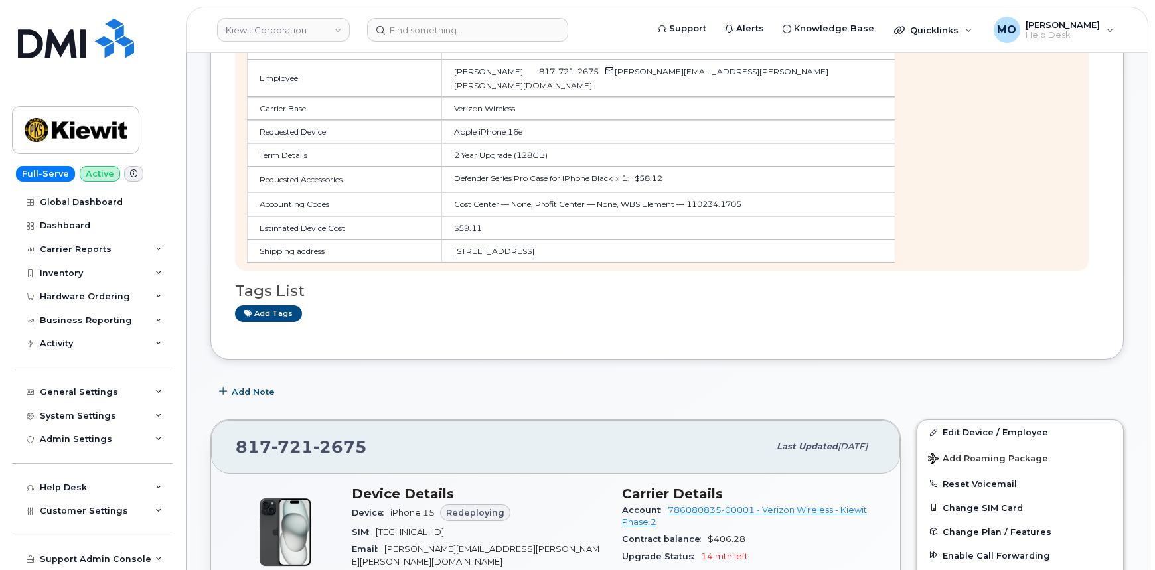
scroll to position [120, 0]
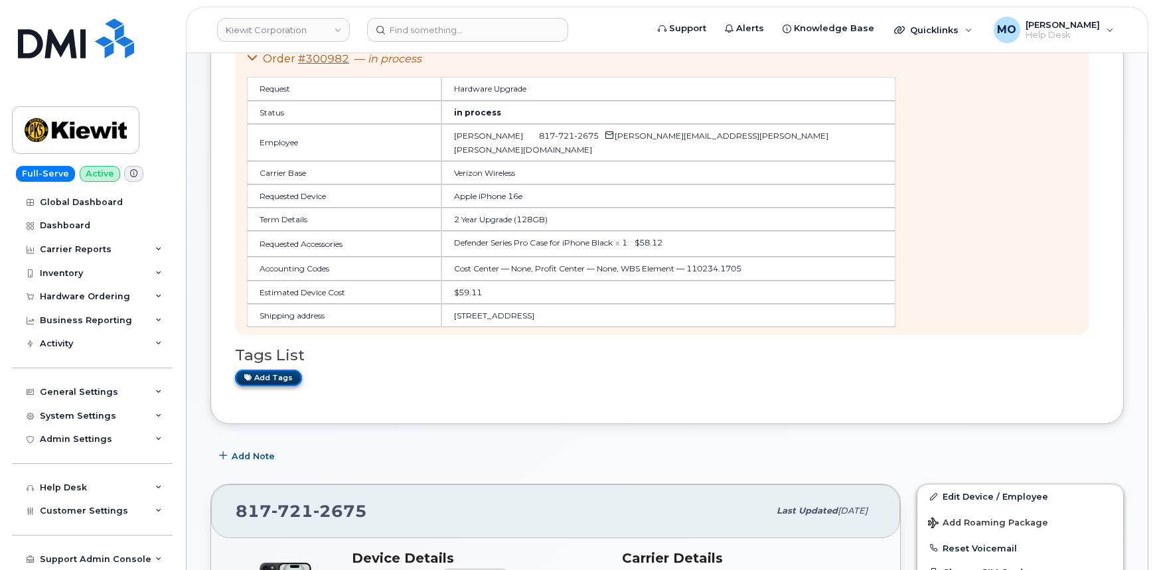
click at [252, 376] on link "Add tags" at bounding box center [268, 378] width 67 height 17
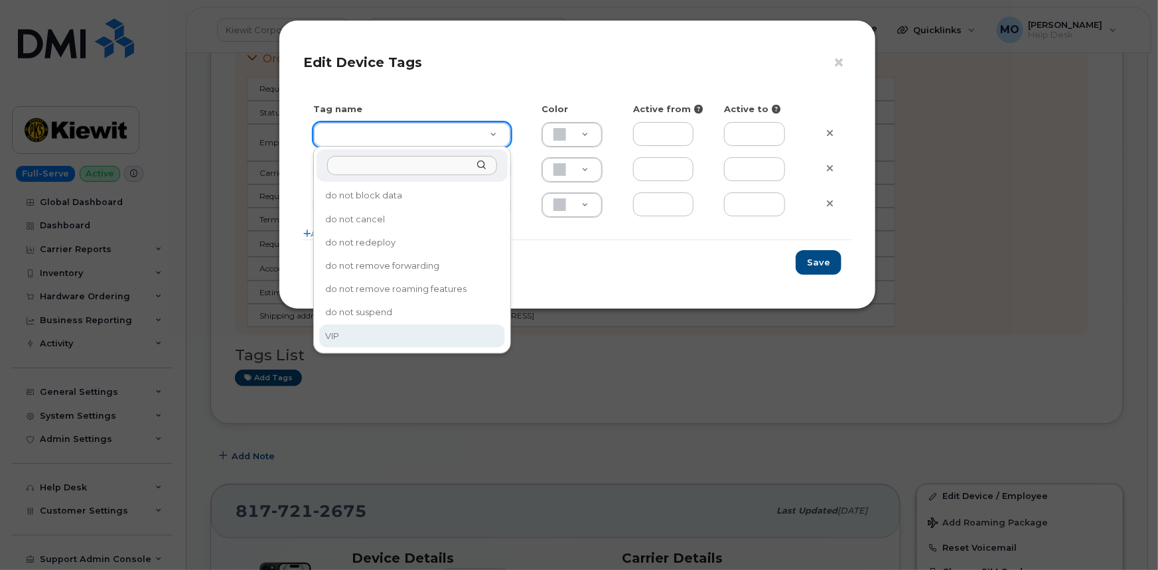
type input "VIP"
type input "F8C6C8"
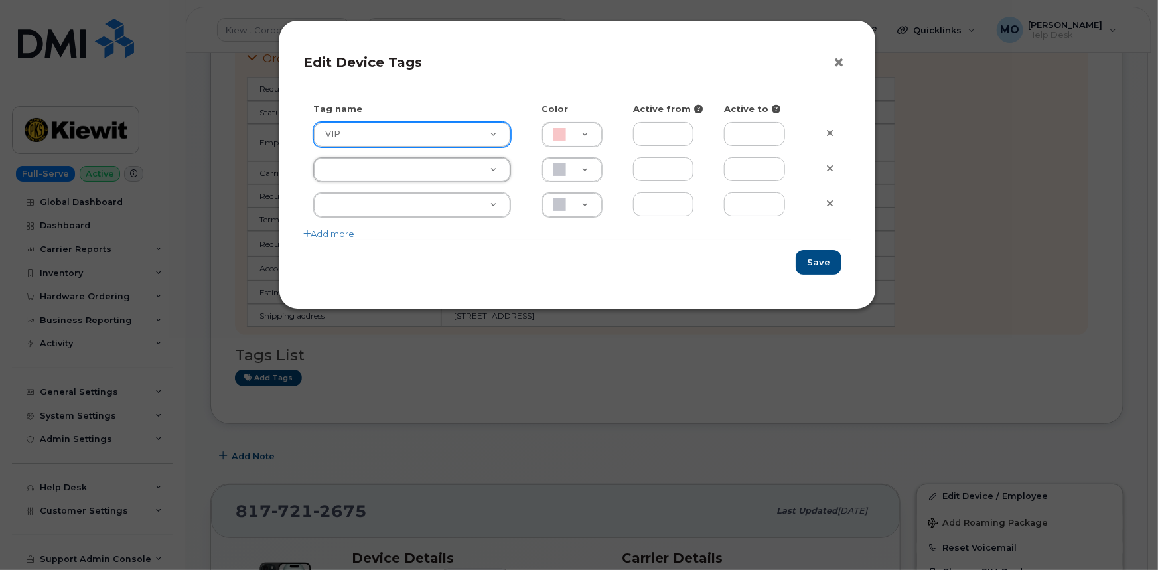
click at [841, 59] on button "×" at bounding box center [842, 63] width 19 height 20
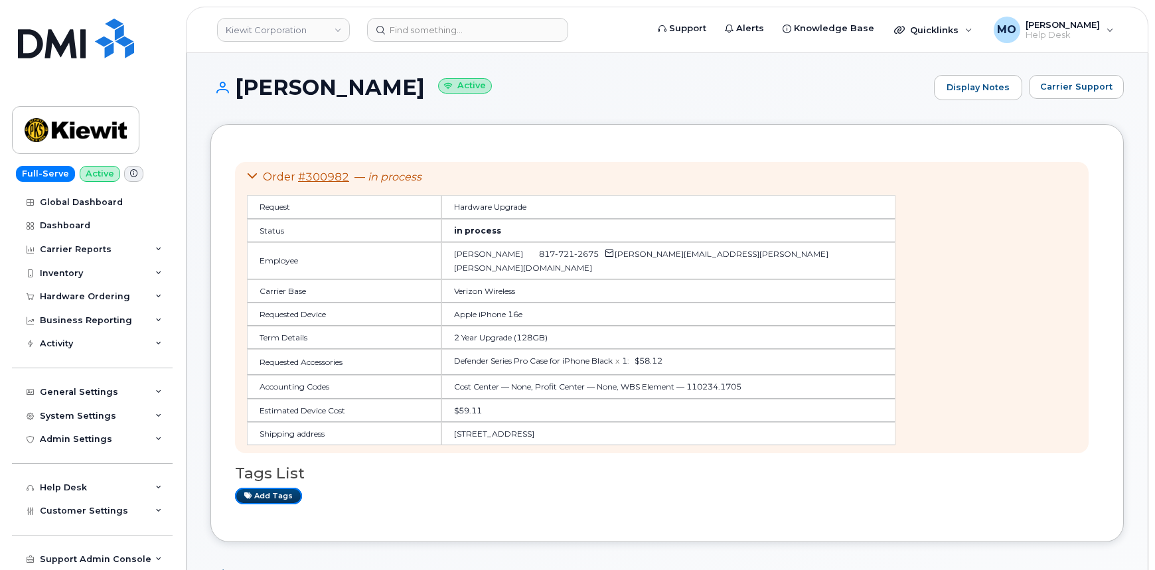
scroll to position [0, 0]
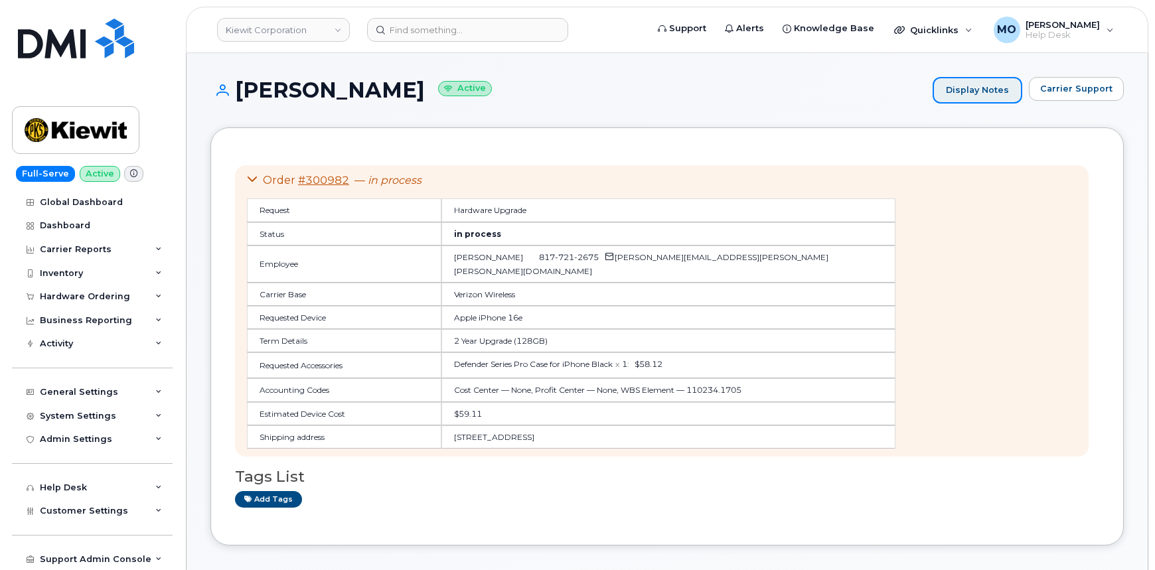
click at [1017, 88] on link "Display Notes" at bounding box center [977, 90] width 90 height 27
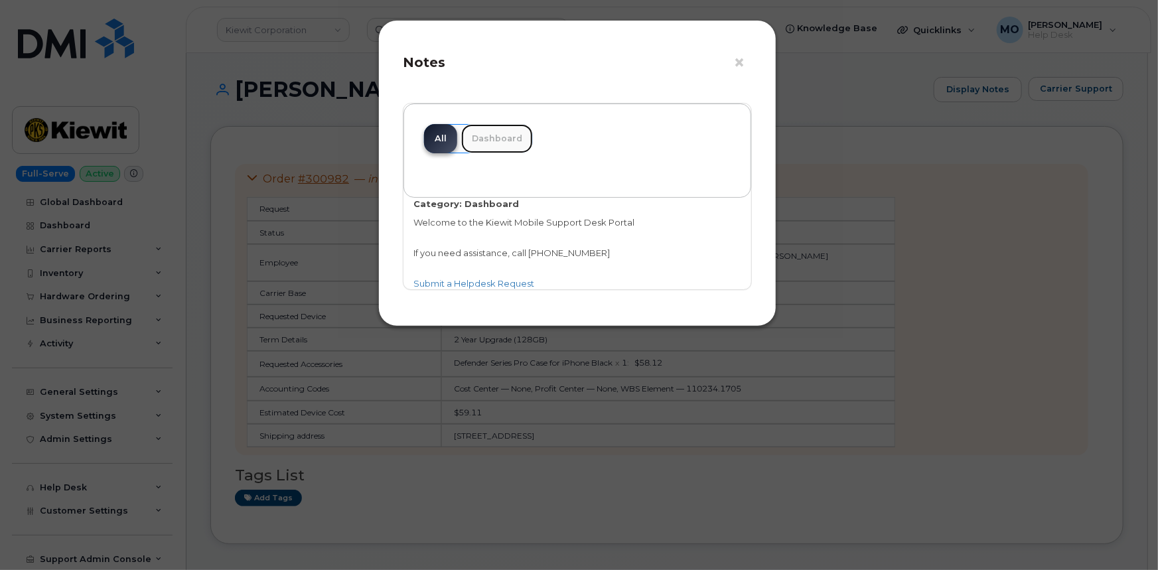
click at [503, 139] on link "Dashboard" at bounding box center [497, 138] width 72 height 29
click at [445, 139] on link "All" at bounding box center [440, 138] width 33 height 29
click at [734, 62] on button "×" at bounding box center [742, 63] width 19 height 20
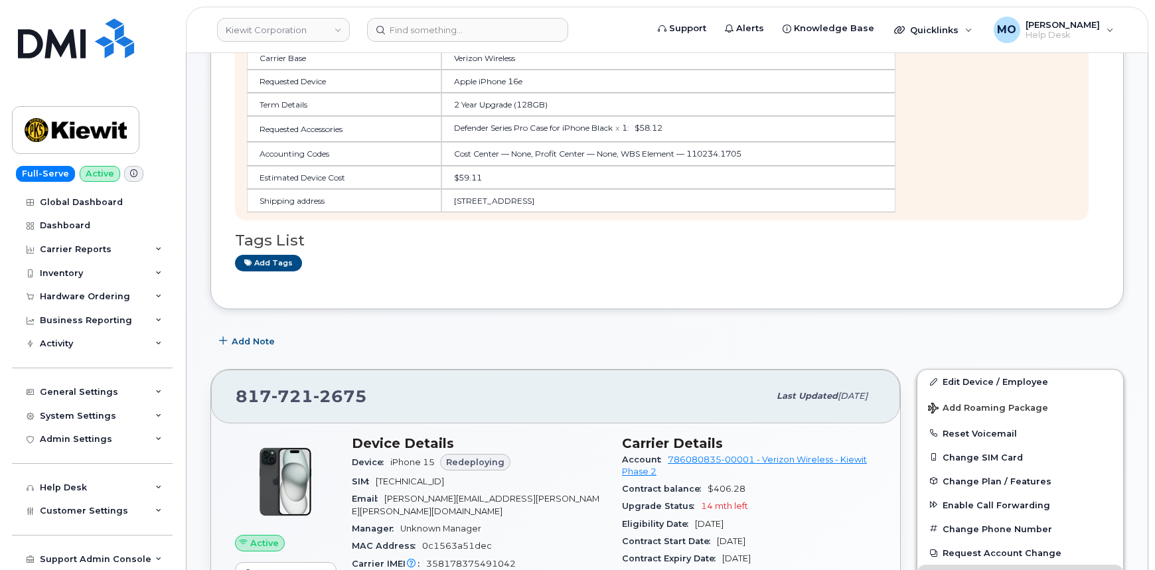
scroll to position [362, 0]
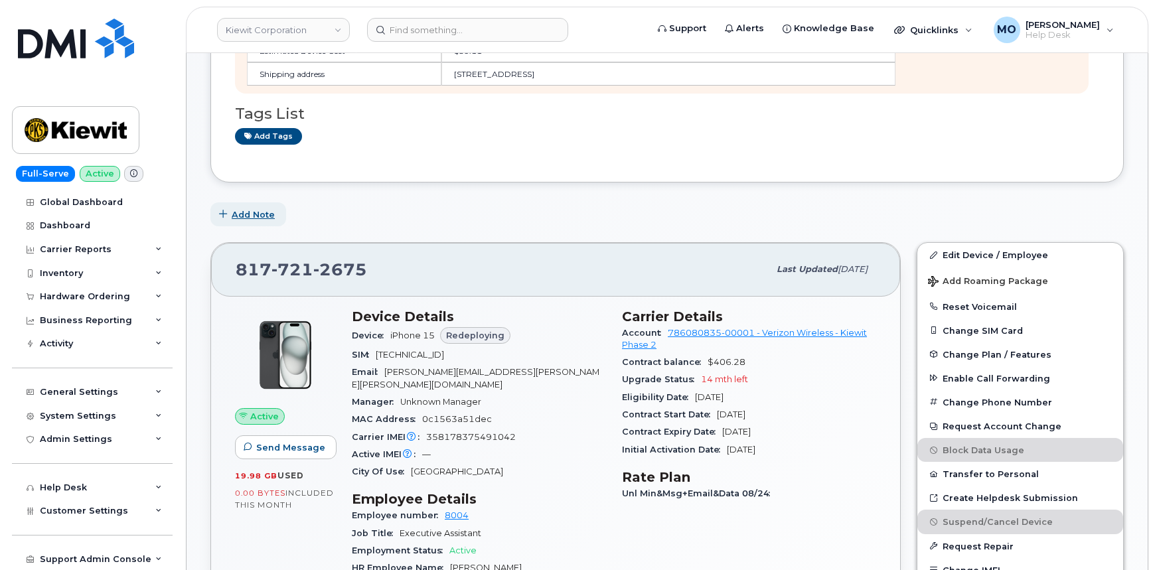
click at [245, 216] on span "Add Note" at bounding box center [253, 214] width 43 height 13
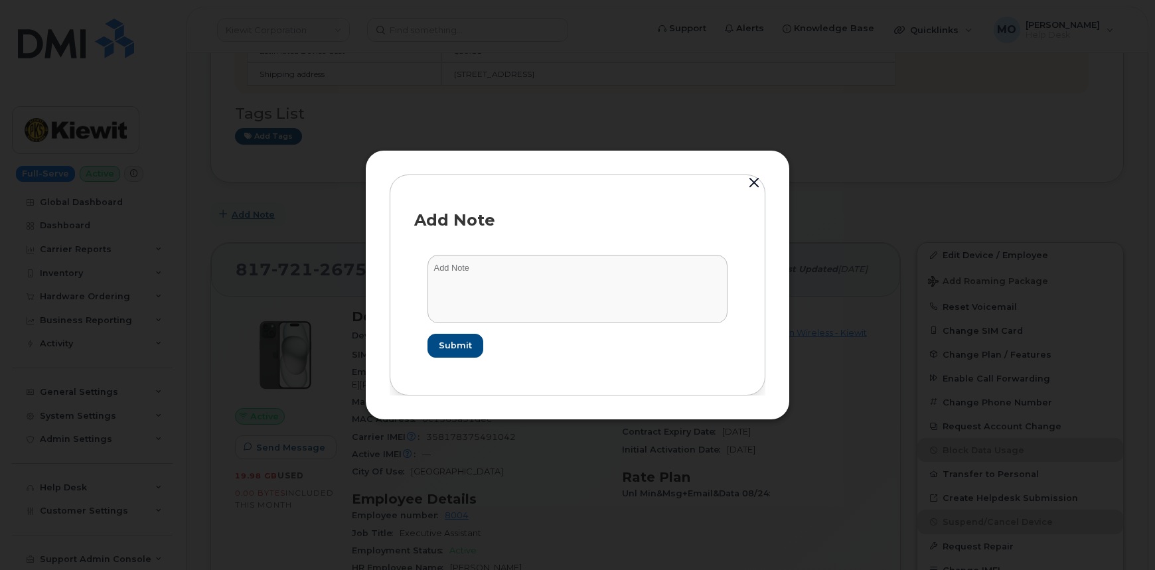
scroll to position [360, 0]
click at [750, 184] on button "button" at bounding box center [756, 183] width 20 height 19
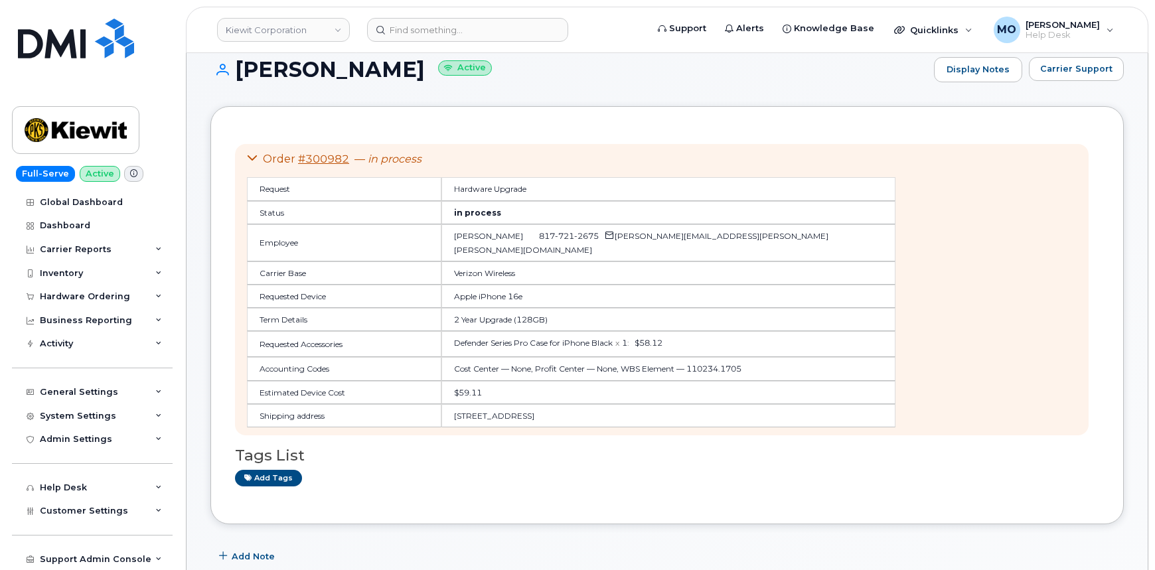
scroll to position [0, 0]
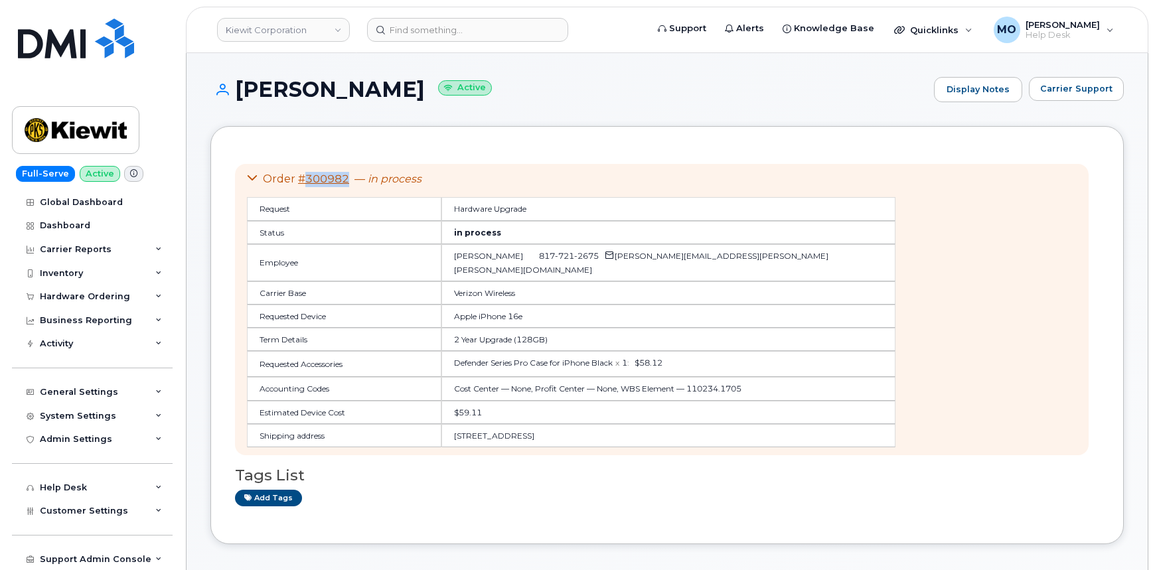
drag, startPoint x: 351, startPoint y: 177, endPoint x: 305, endPoint y: 183, distance: 46.2
click at [305, 183] on div "Order #300982 — in process" at bounding box center [571, 179] width 648 height 15
copy link "300982"
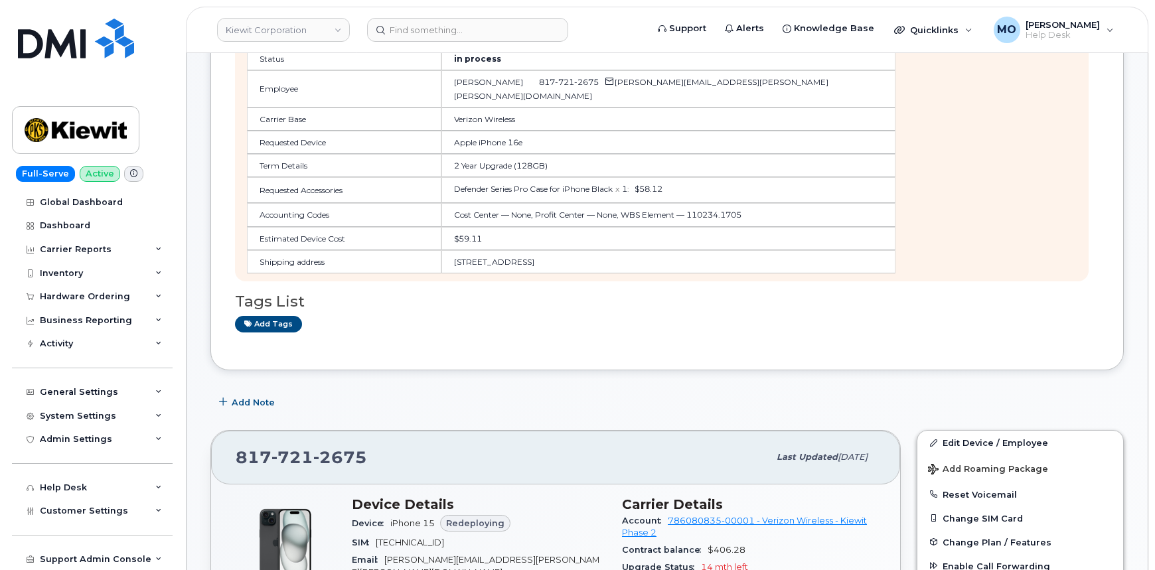
scroll to position [180, 0]
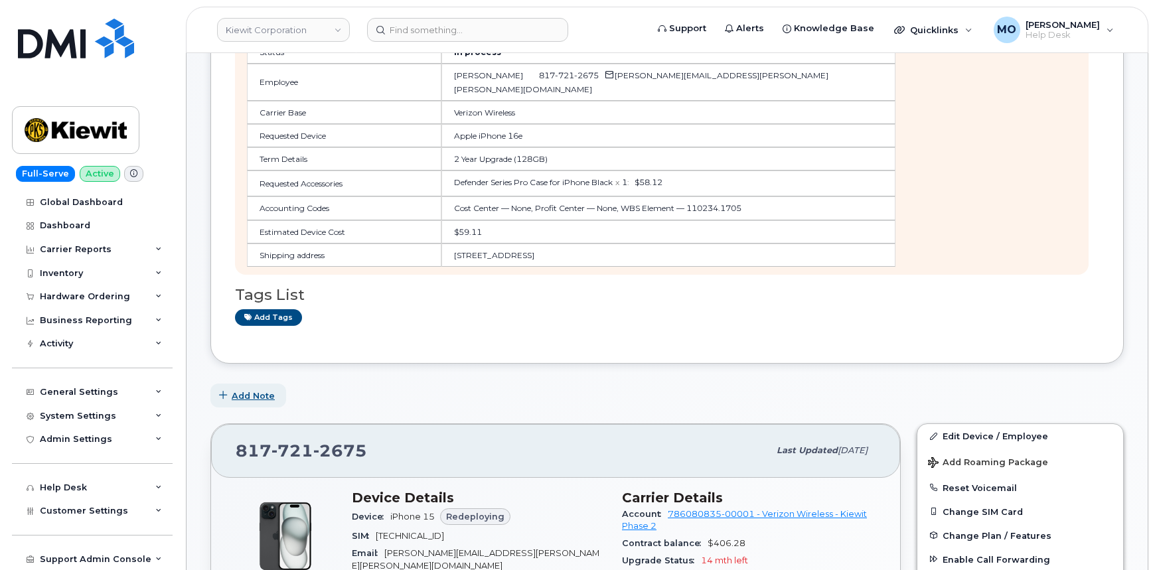
click at [261, 396] on span "Add Note" at bounding box center [253, 396] width 43 height 13
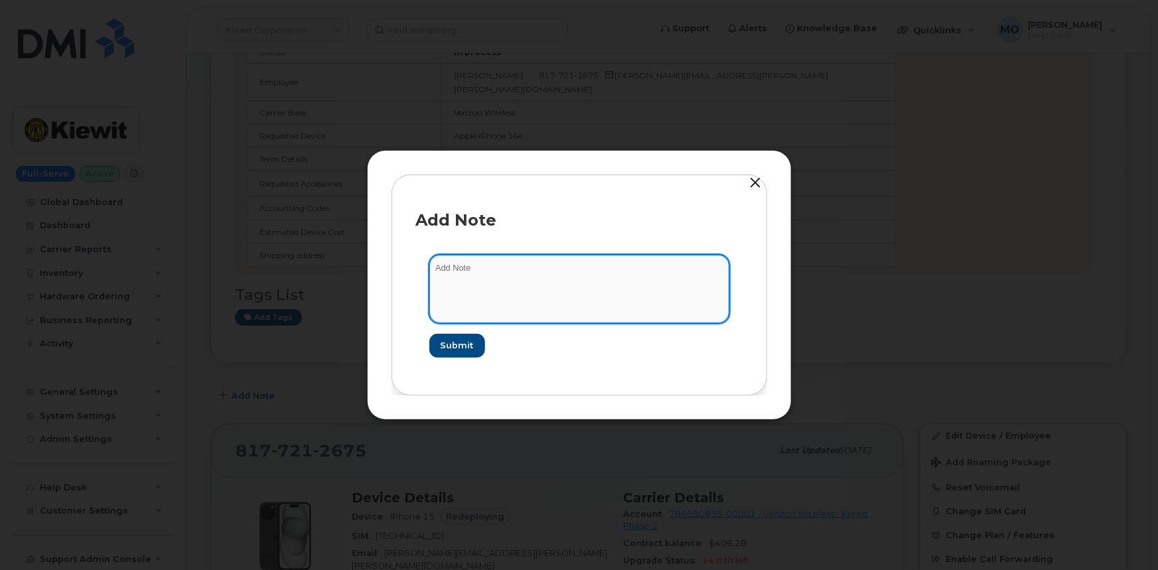
click at [524, 269] on textarea at bounding box center [579, 289] width 300 height 68
paste textarea "300982"
type textarea "Order 300982 needs to be expedited"
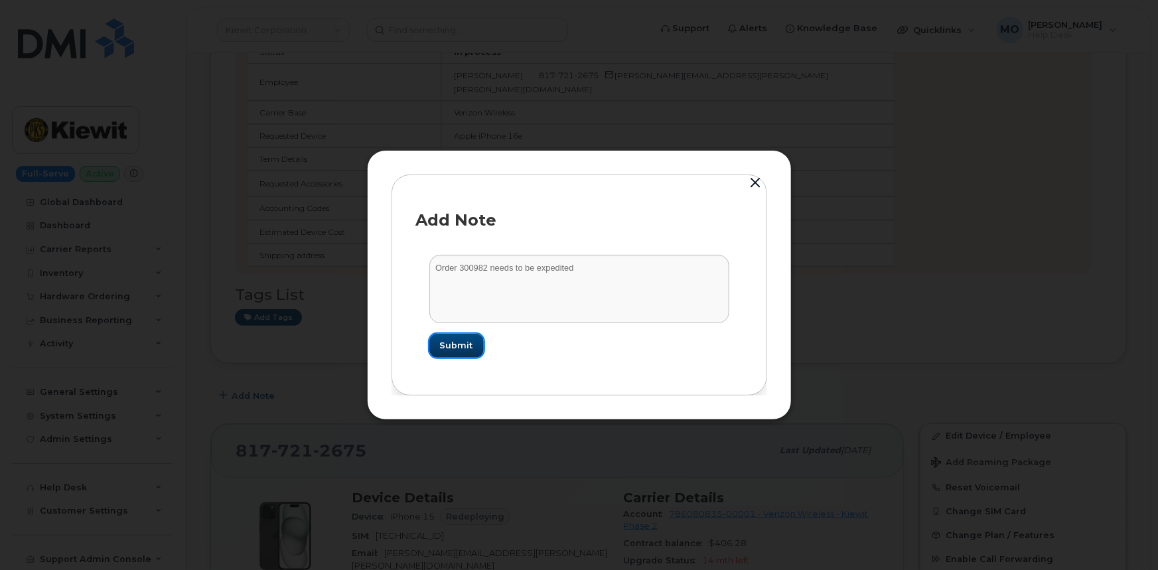
click at [467, 356] on button "Submit" at bounding box center [456, 346] width 54 height 24
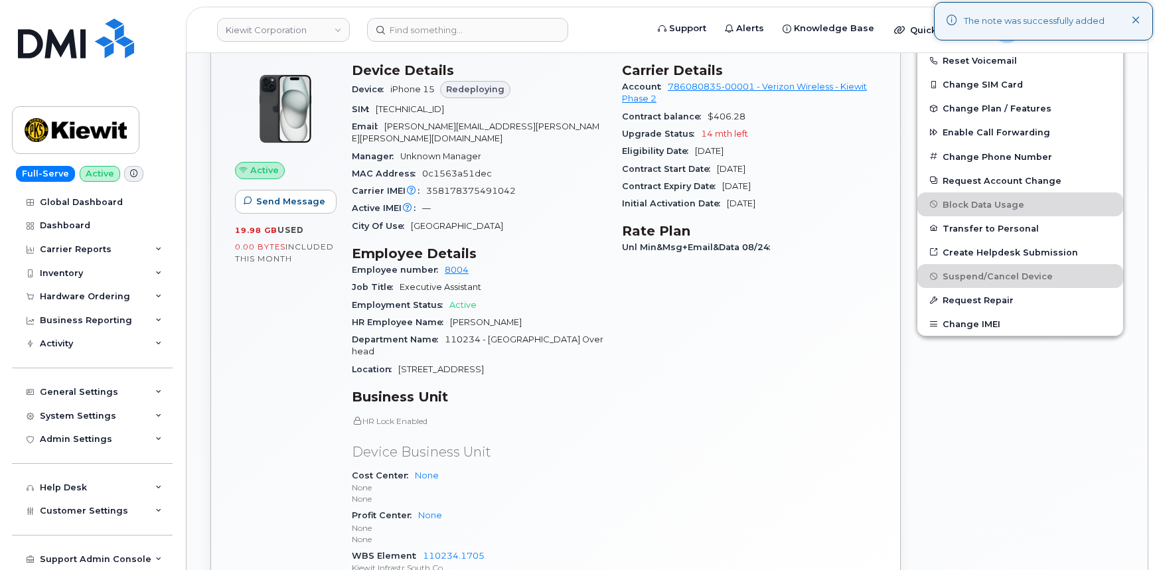
scroll to position [844, 0]
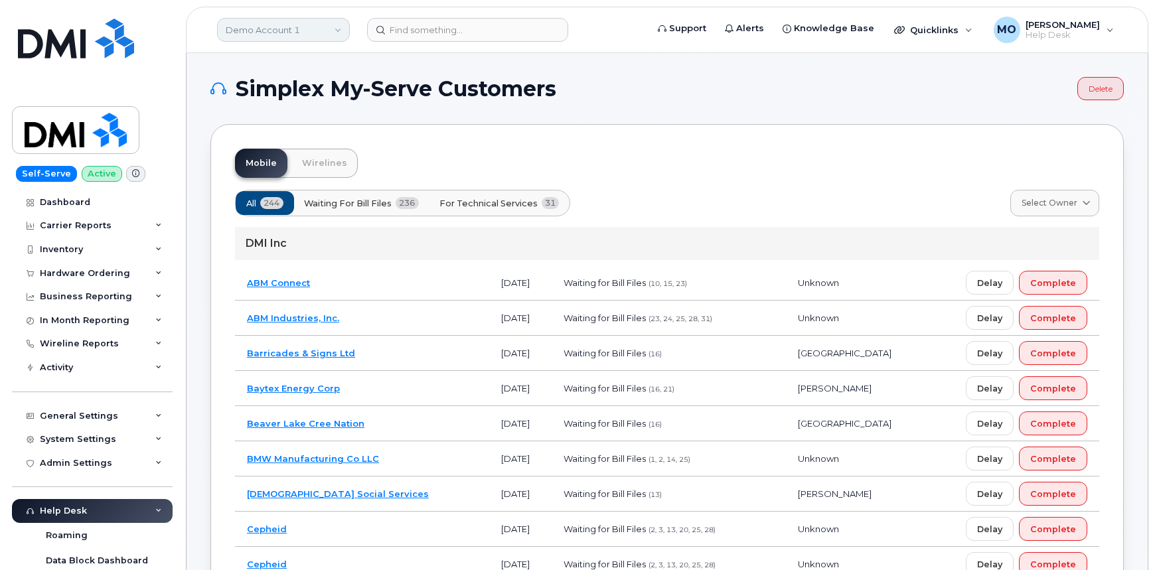
drag, startPoint x: 328, startPoint y: 29, endPoint x: 337, endPoint y: 25, distance: 9.9
click at [331, 28] on link "Demo Account 1" at bounding box center [283, 30] width 133 height 24
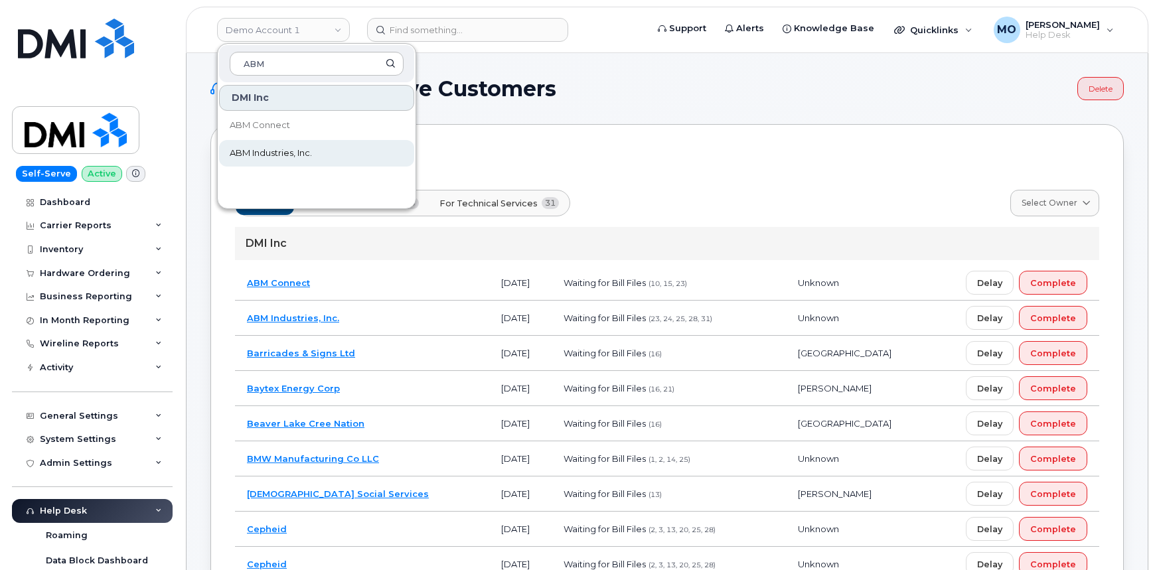
type input "ABM"
drag, startPoint x: 328, startPoint y: 149, endPoint x: 338, endPoint y: 144, distance: 10.4
click at [328, 149] on link "ABM Industries, Inc." at bounding box center [316, 153] width 195 height 27
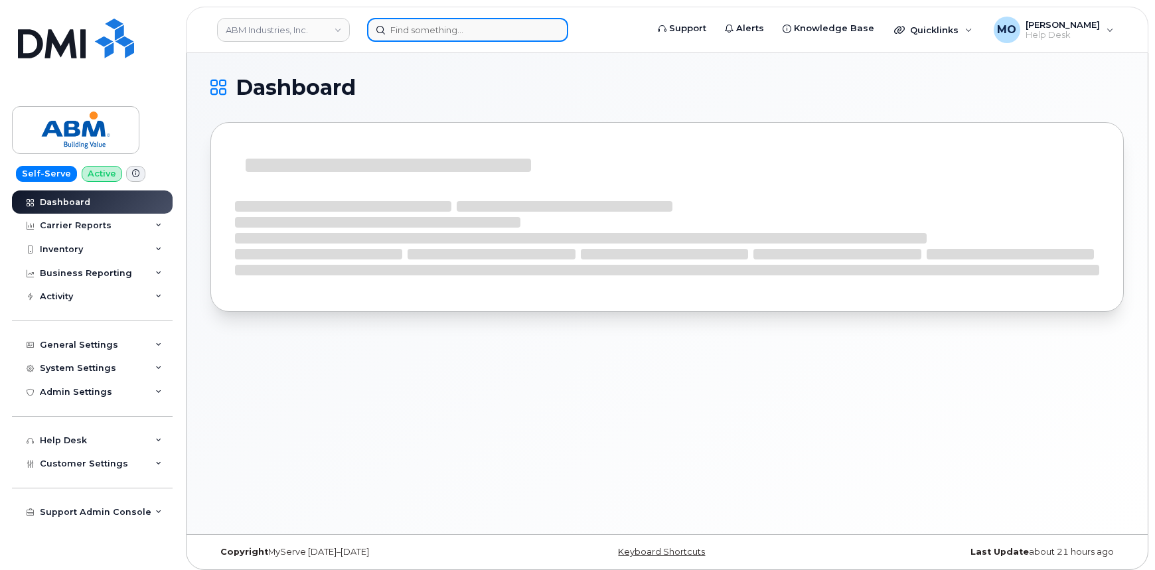
click at [459, 32] on input at bounding box center [467, 30] width 201 height 24
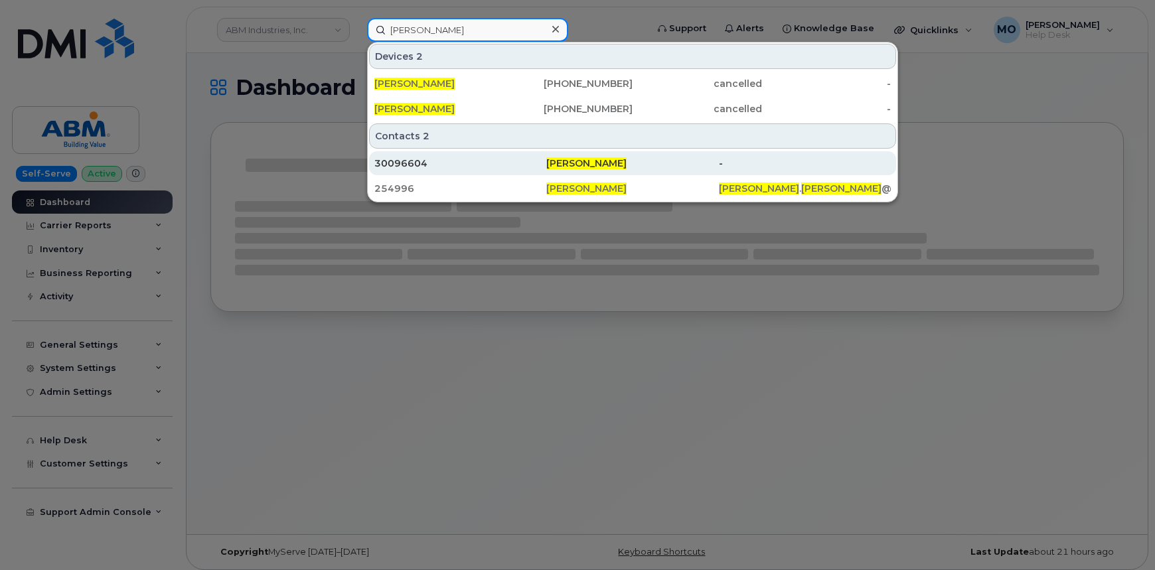
type input "[PERSON_NAME]"
click at [540, 161] on div "30096604" at bounding box center [460, 163] width 172 height 13
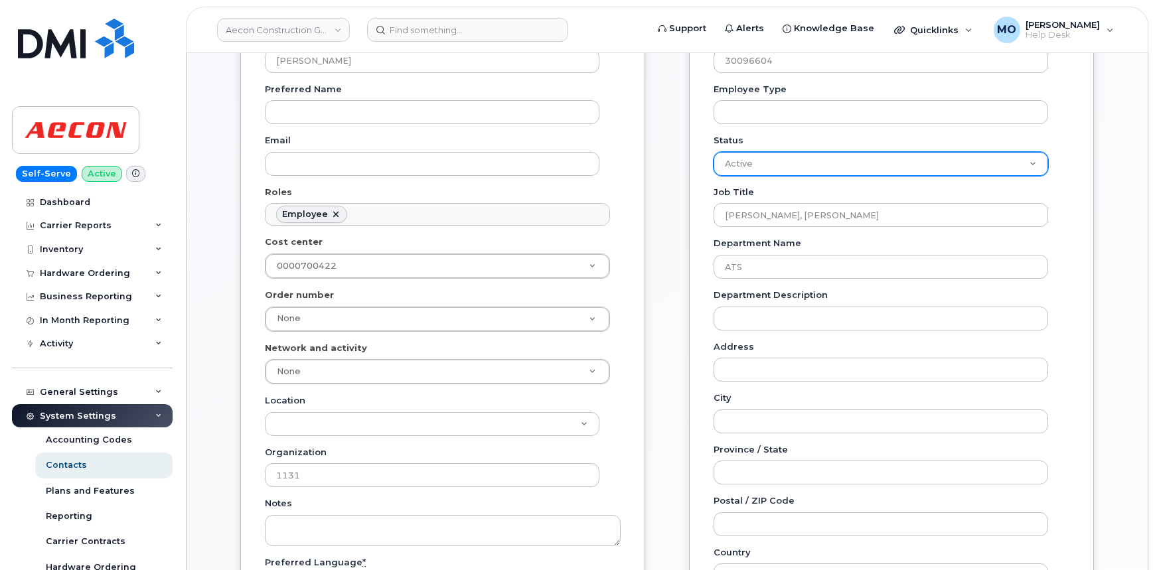
scroll to position [241, 0]
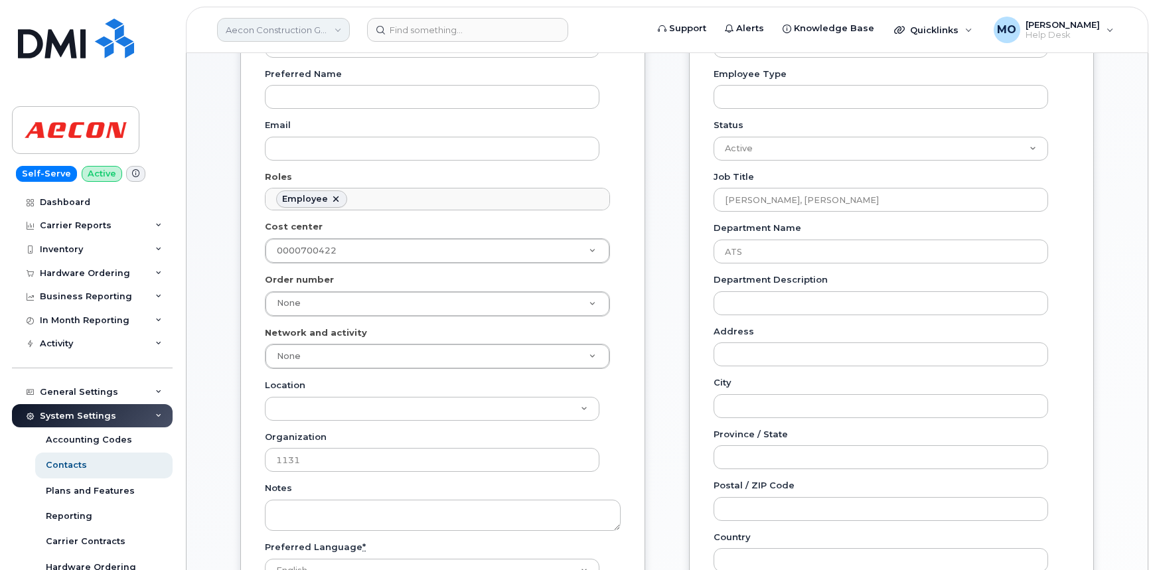
click at [320, 32] on link "Aecon Construction Group Inc" at bounding box center [283, 30] width 133 height 24
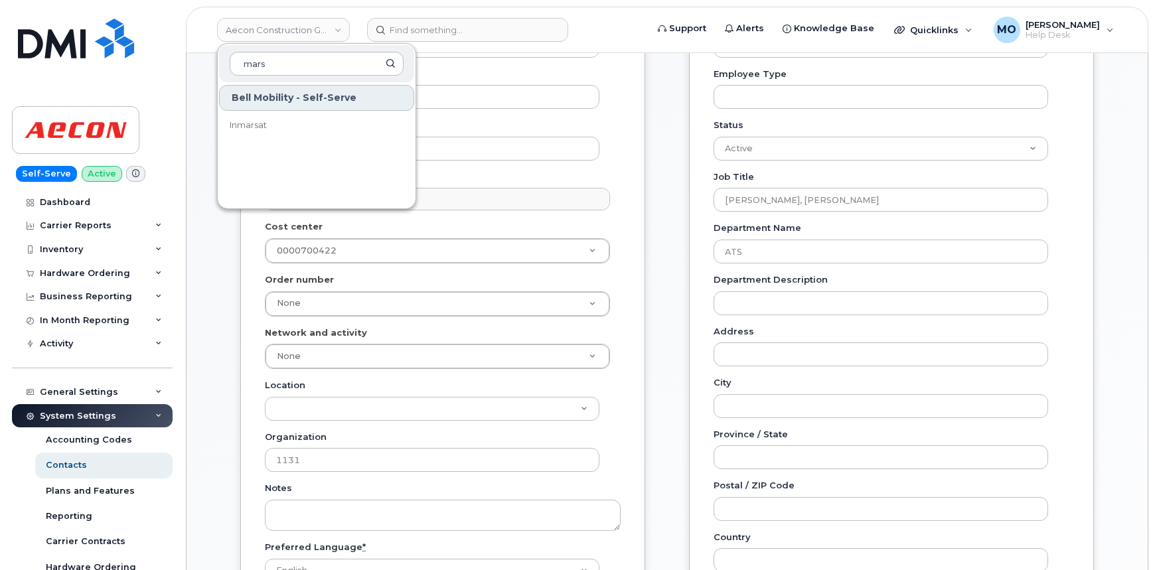
type input "mars"
click at [570, 73] on div "Preferred Name" at bounding box center [437, 89] width 345 height 42
